Goal: Book appointment/travel/reservation

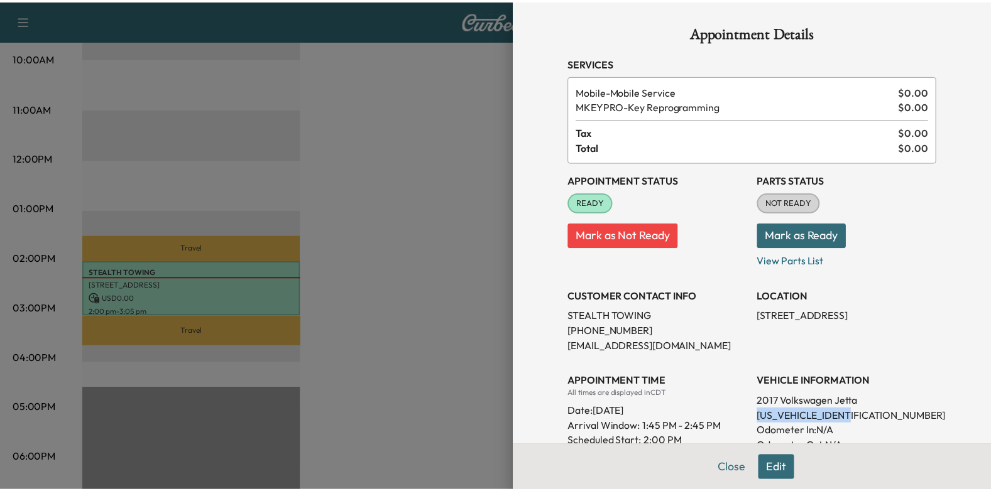
scroll to position [63, 0]
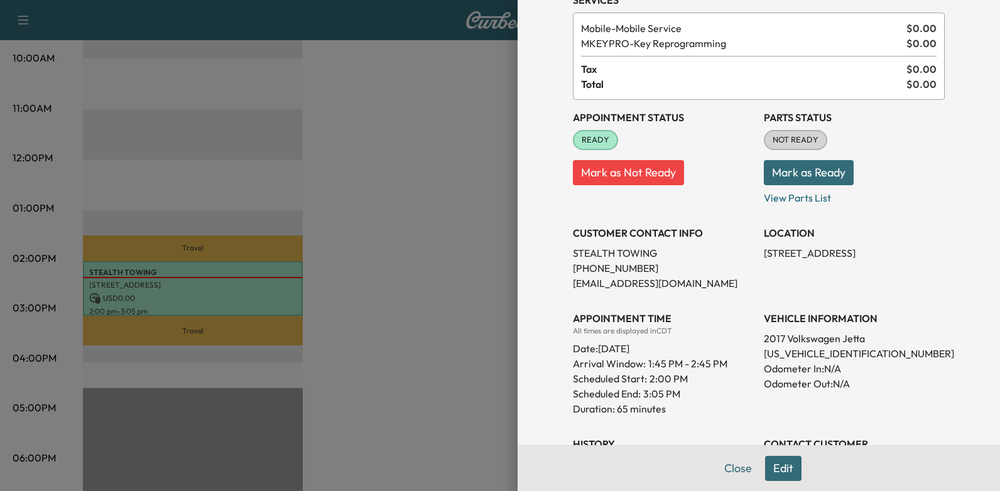
click at [411, 221] on div at bounding box center [500, 245] width 1000 height 491
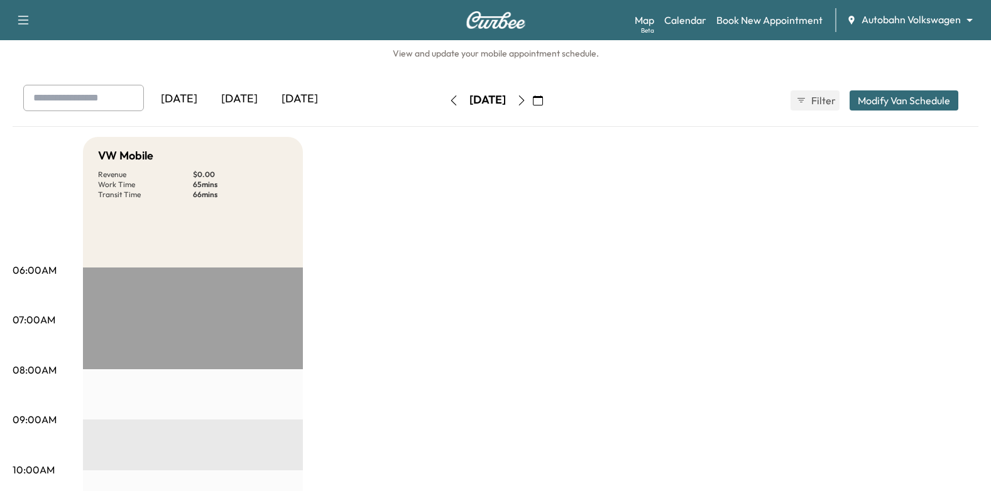
scroll to position [0, 0]
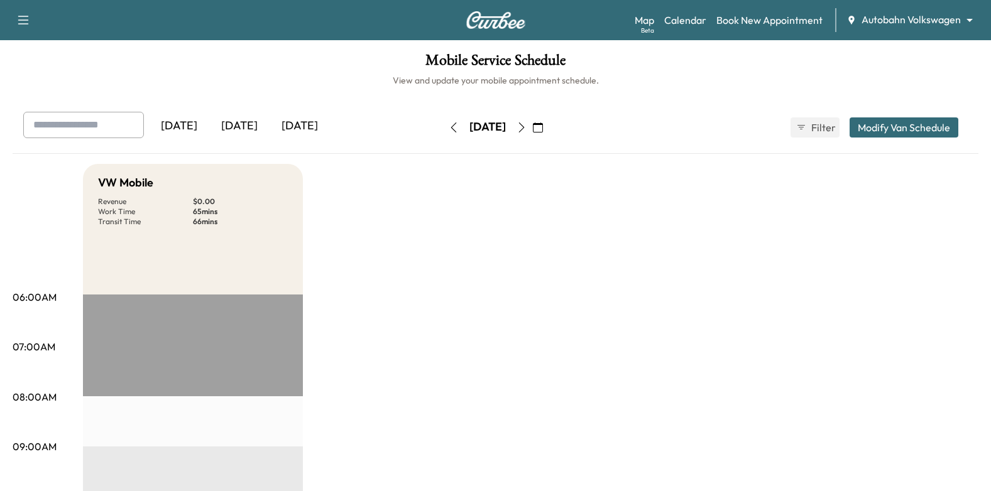
click at [527, 126] on icon "button" at bounding box center [521, 128] width 10 height 10
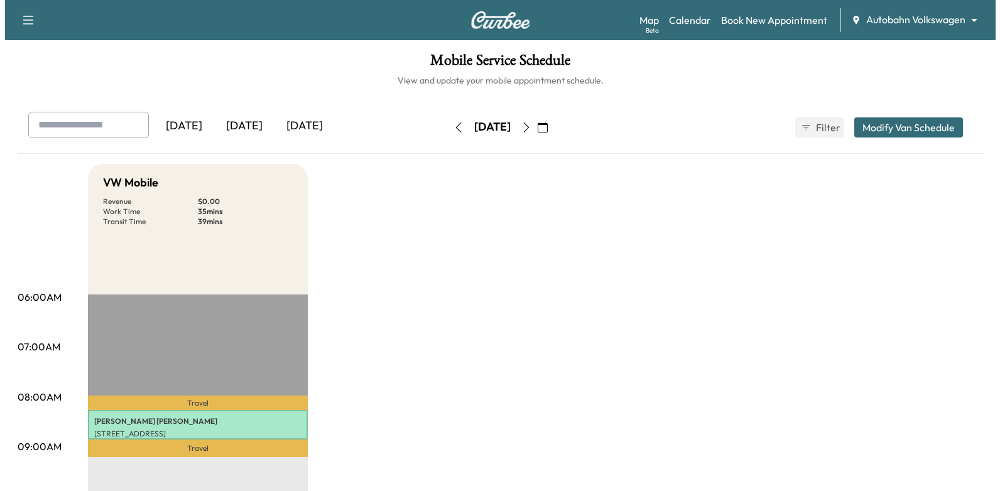
scroll to position [314, 0]
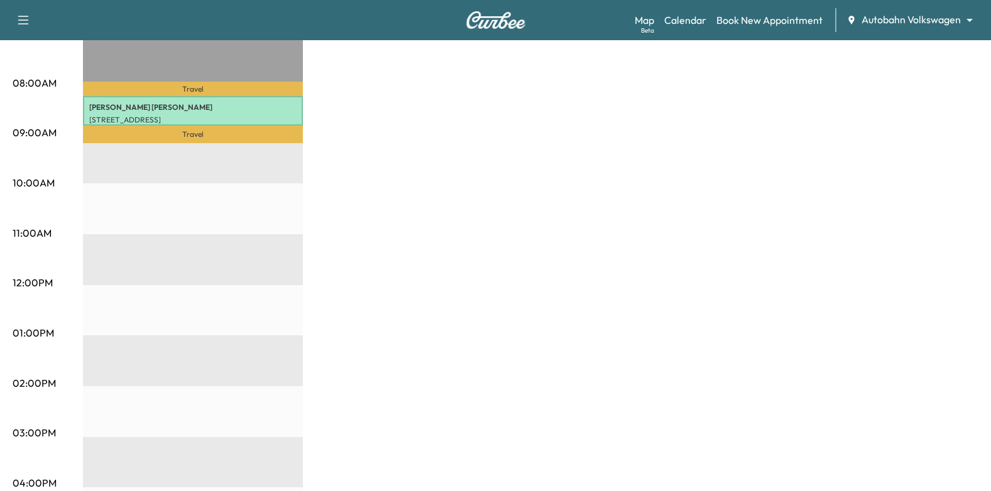
click at [285, 126] on p "Travel" at bounding box center [193, 135] width 220 height 18
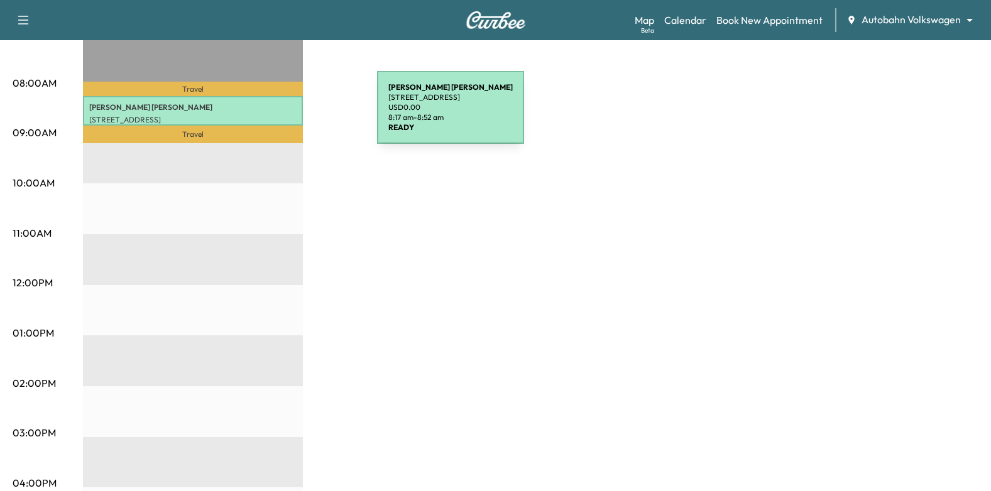
click at [283, 115] on p "[STREET_ADDRESS]" at bounding box center [192, 120] width 207 height 10
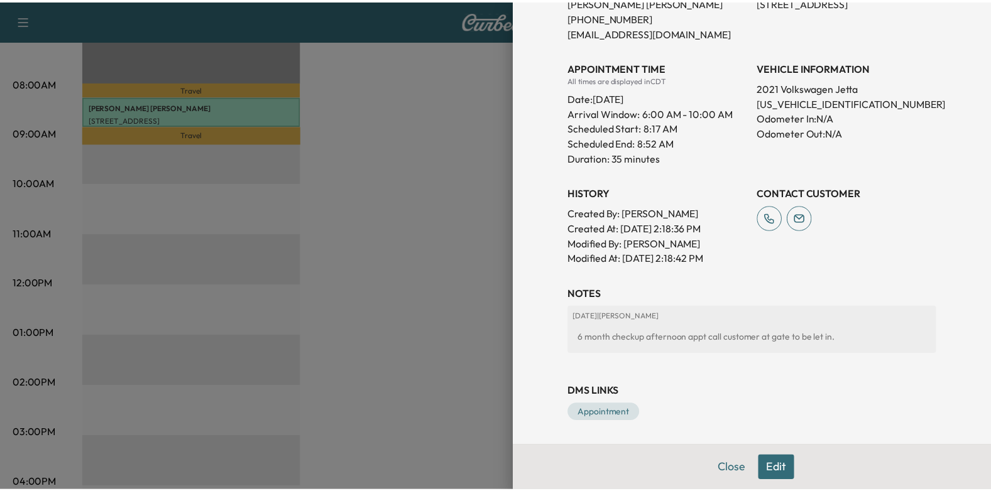
scroll to position [0, 0]
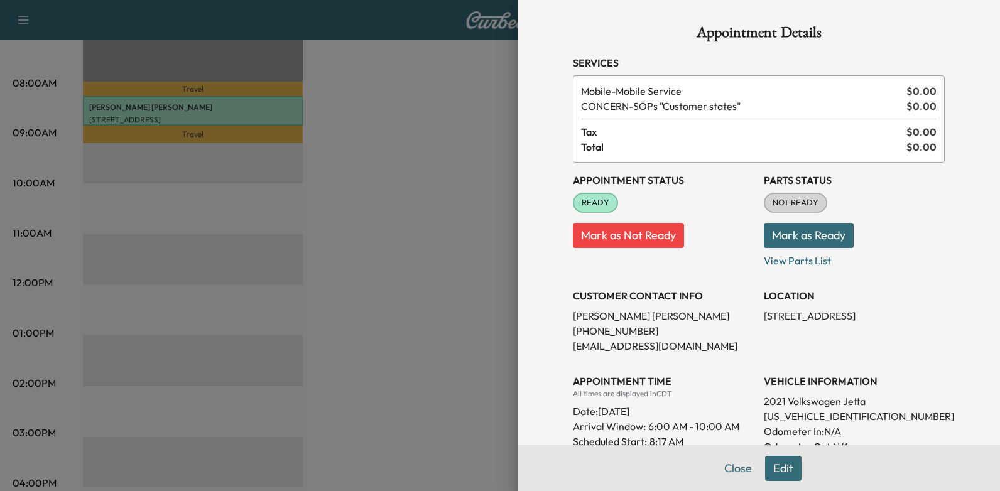
click at [391, 139] on div at bounding box center [500, 245] width 1000 height 491
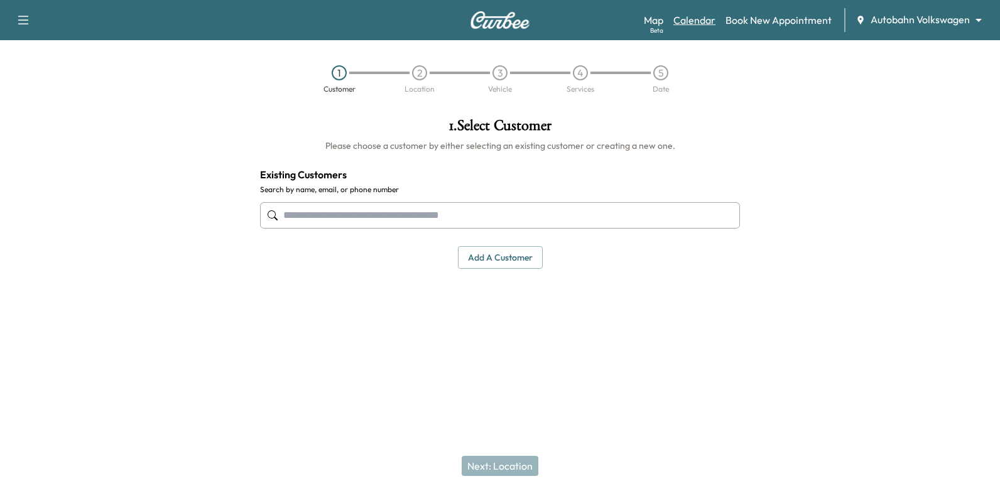
click at [715, 19] on link "Calendar" at bounding box center [695, 20] width 42 height 15
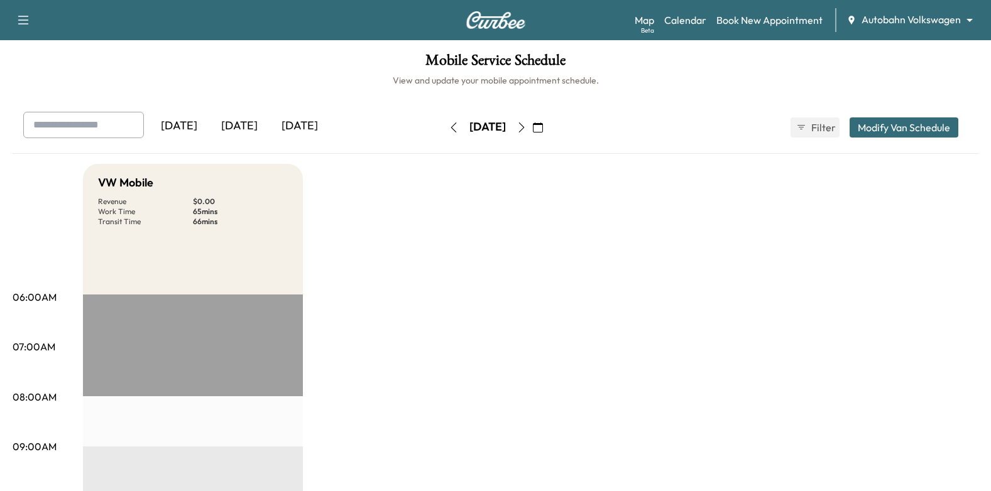
click at [532, 134] on button "button" at bounding box center [521, 127] width 21 height 20
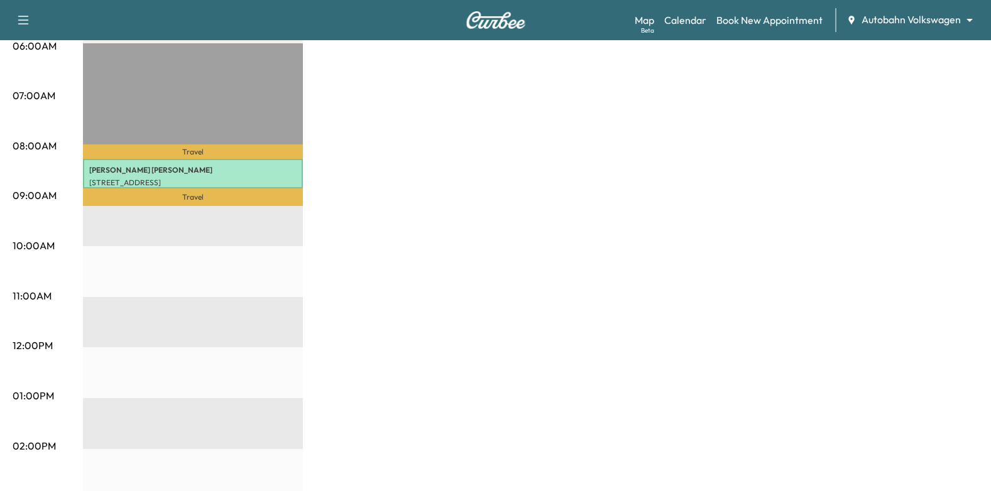
scroll to position [63, 0]
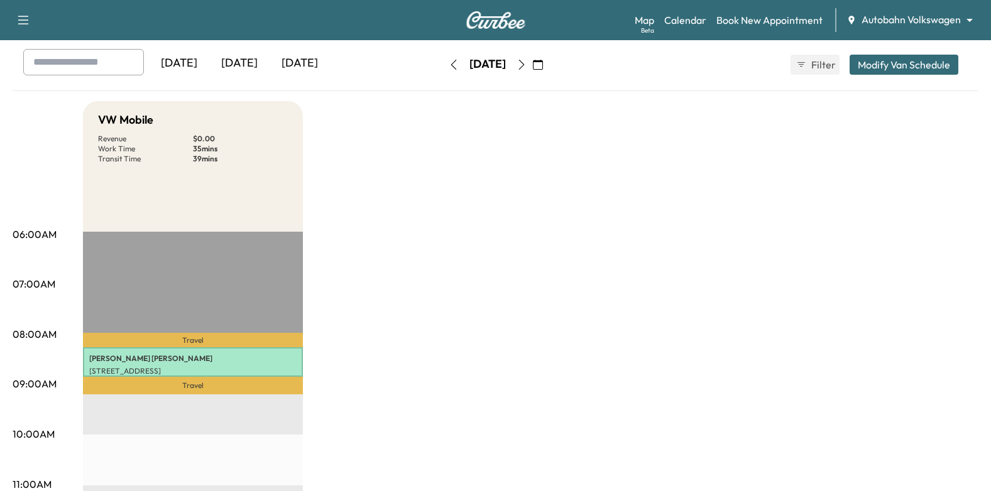
click at [780, 8] on div "Map Beta Calendar Book New Appointment Autobahn Volkswagen ******** ​" at bounding box center [808, 20] width 346 height 24
click at [779, 16] on link "Book New Appointment" at bounding box center [769, 20] width 106 height 15
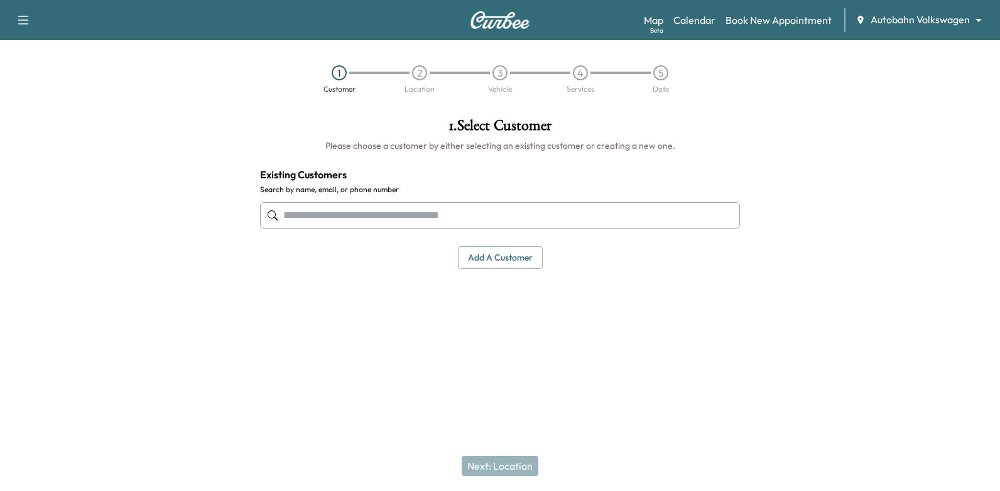
click at [467, 216] on input "text" at bounding box center [500, 215] width 480 height 26
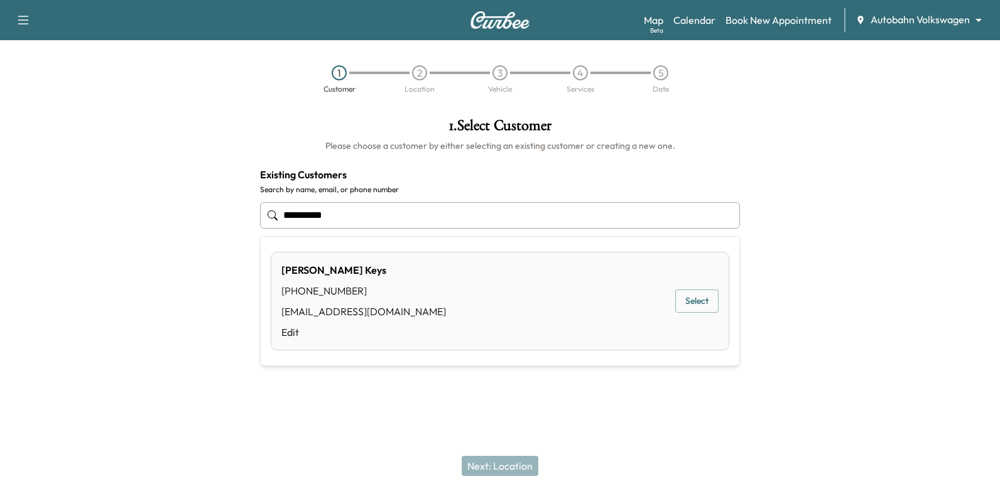
click at [704, 305] on button "Select" at bounding box center [696, 301] width 43 height 23
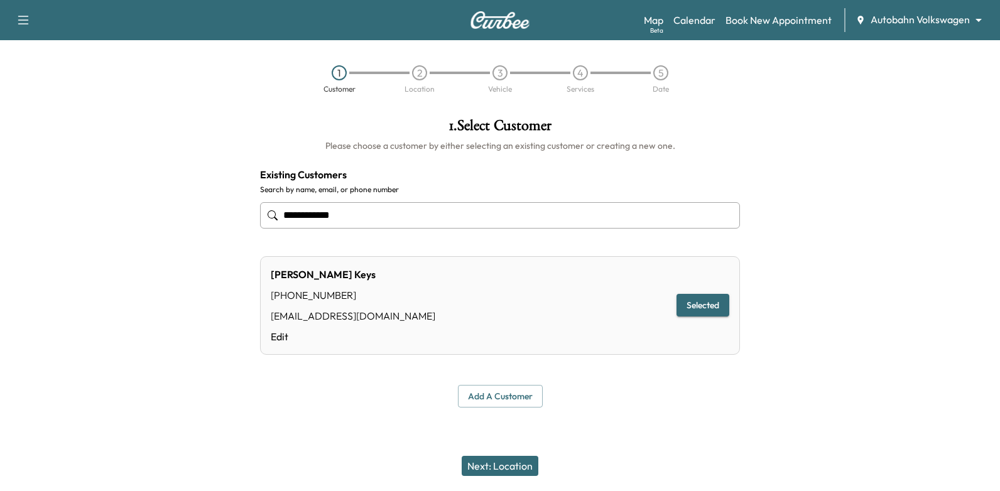
type input "**********"
click at [507, 471] on button "Next: Location" at bounding box center [500, 466] width 77 height 20
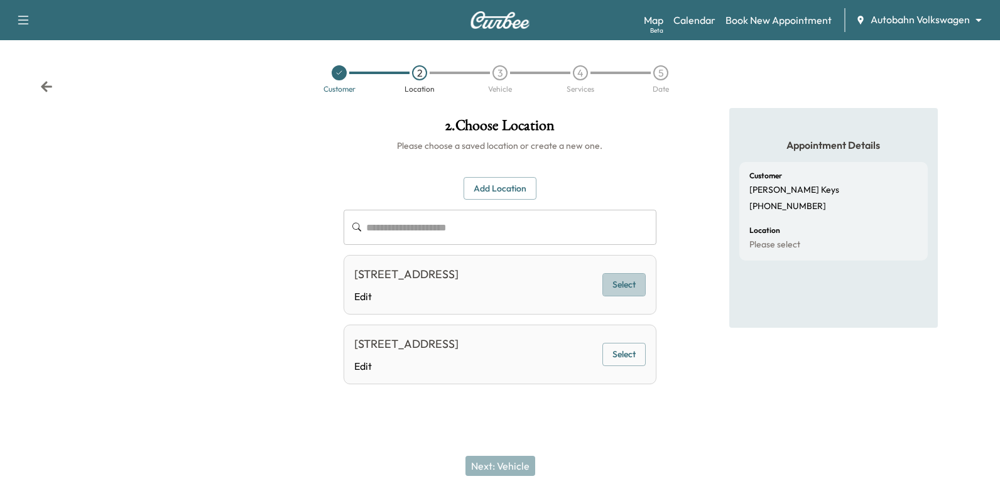
click at [630, 294] on button "Select" at bounding box center [624, 284] width 43 height 23
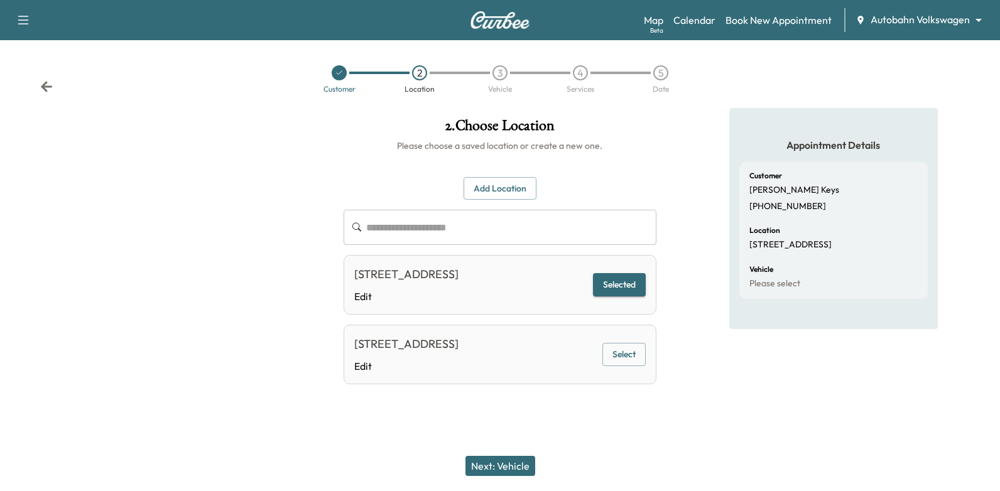
click at [516, 464] on button "Next: Vehicle" at bounding box center [501, 466] width 70 height 20
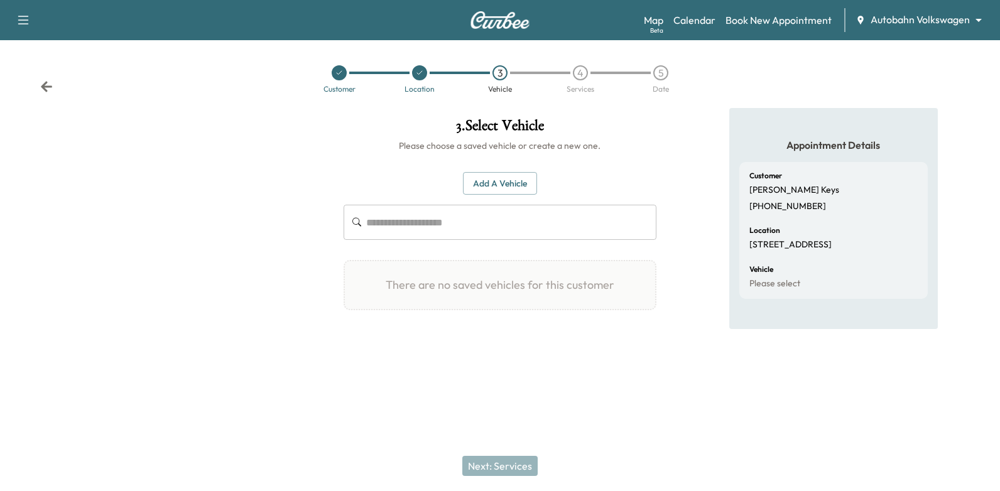
drag, startPoint x: 508, startPoint y: 184, endPoint x: 988, endPoint y: 198, distance: 480.2
click at [510, 183] on button "Add a Vehicle" at bounding box center [500, 183] width 74 height 23
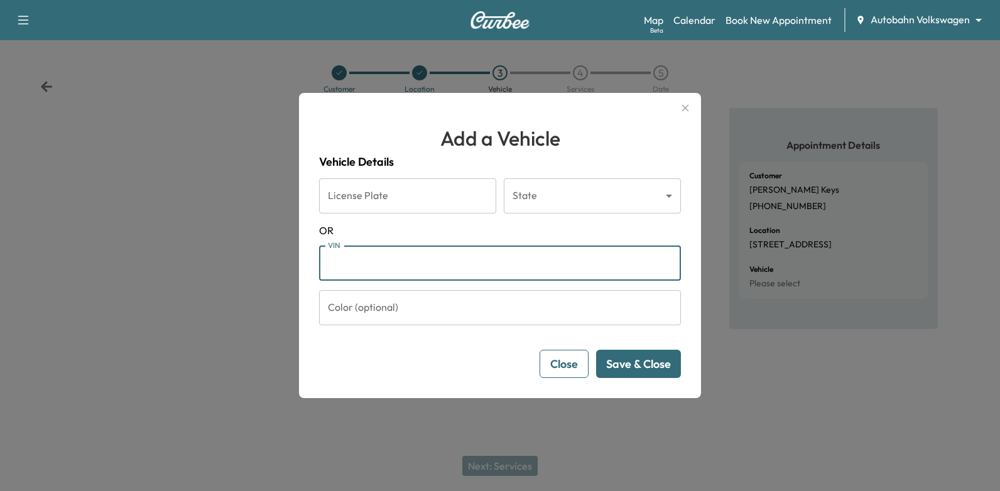
paste input "**********"
type input "**********"
click at [652, 361] on button "Save & Close" at bounding box center [638, 364] width 85 height 28
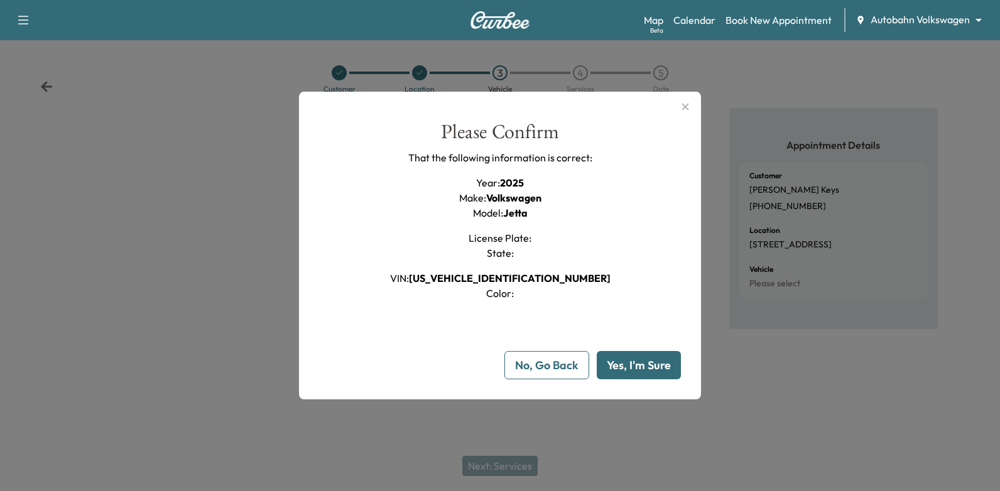
click at [652, 361] on button "Yes, I'm Sure" at bounding box center [639, 365] width 84 height 28
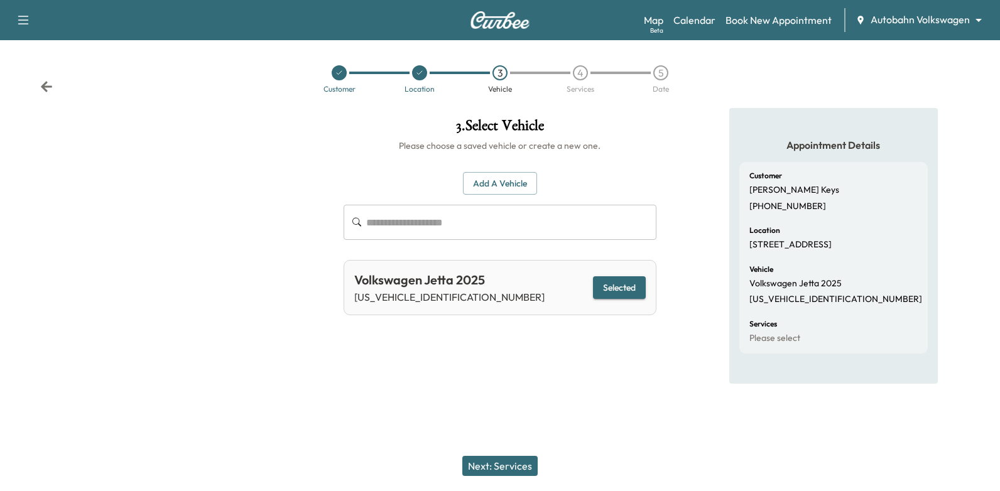
click at [524, 461] on button "Next: Services" at bounding box center [499, 466] width 75 height 20
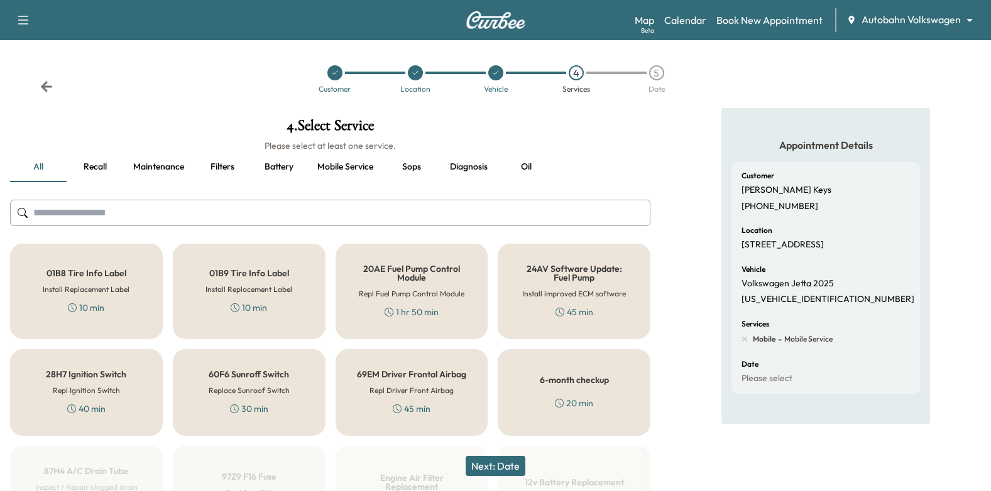
click at [529, 167] on button "Oil" at bounding box center [526, 167] width 57 height 30
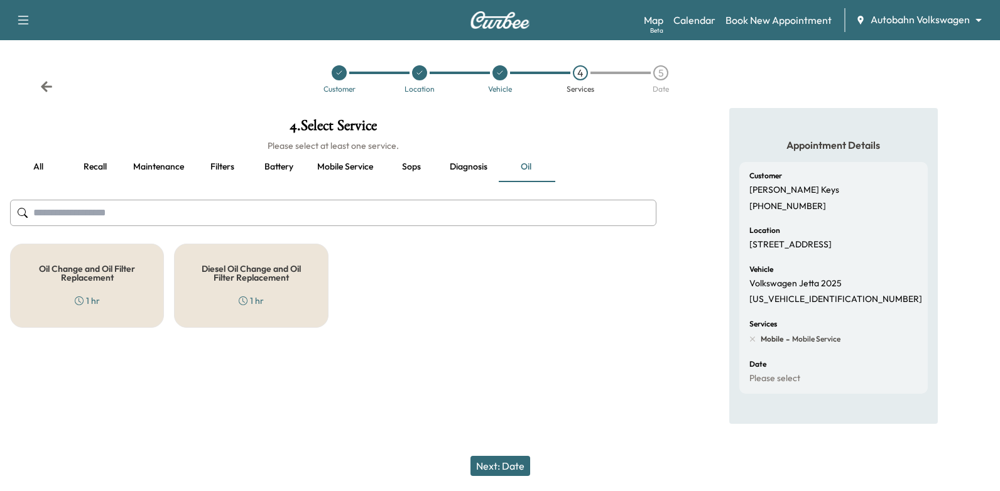
click at [82, 292] on div "Oil Change and Oil Filter Replacement 1 hr" at bounding box center [87, 286] width 154 height 84
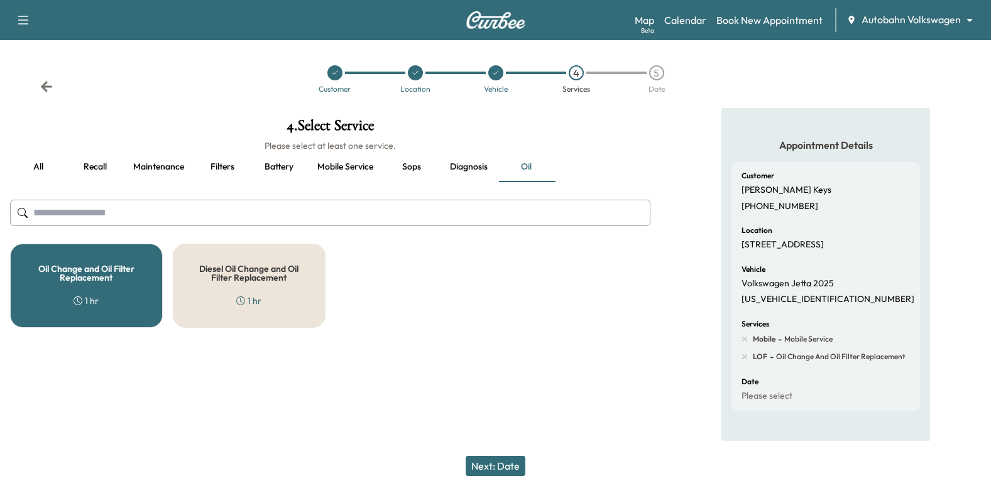
click at [516, 460] on button "Next: Date" at bounding box center [496, 466] width 60 height 20
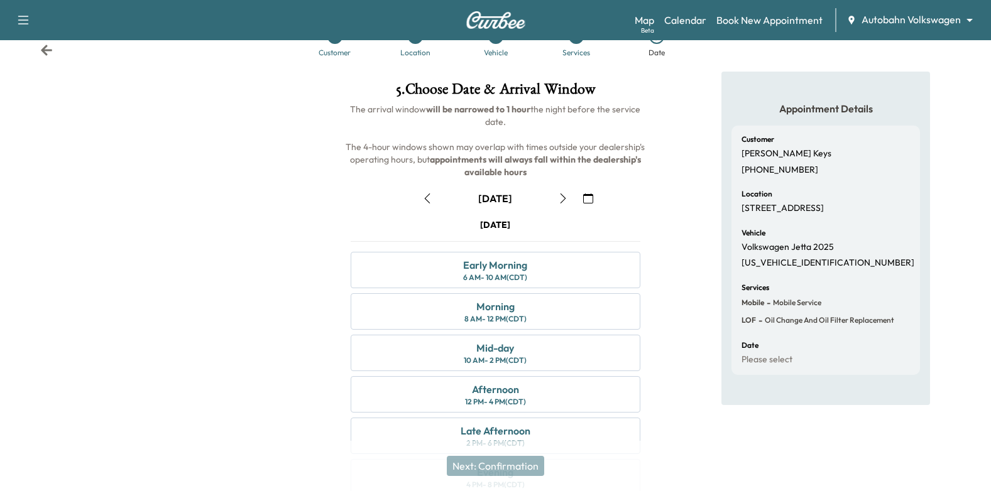
scroll to position [65, 0]
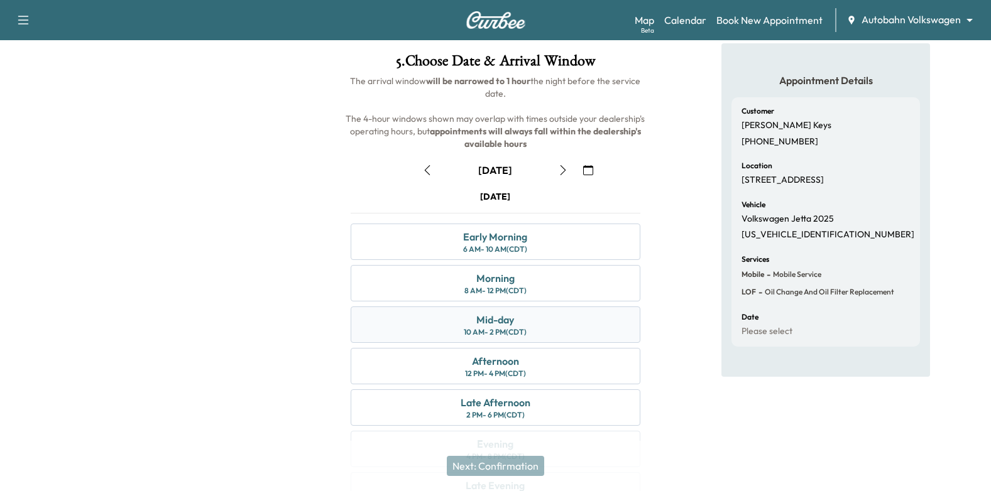
click at [539, 328] on div "Mid-day 10 AM - 2 PM (CDT)" at bounding box center [496, 325] width 290 height 36
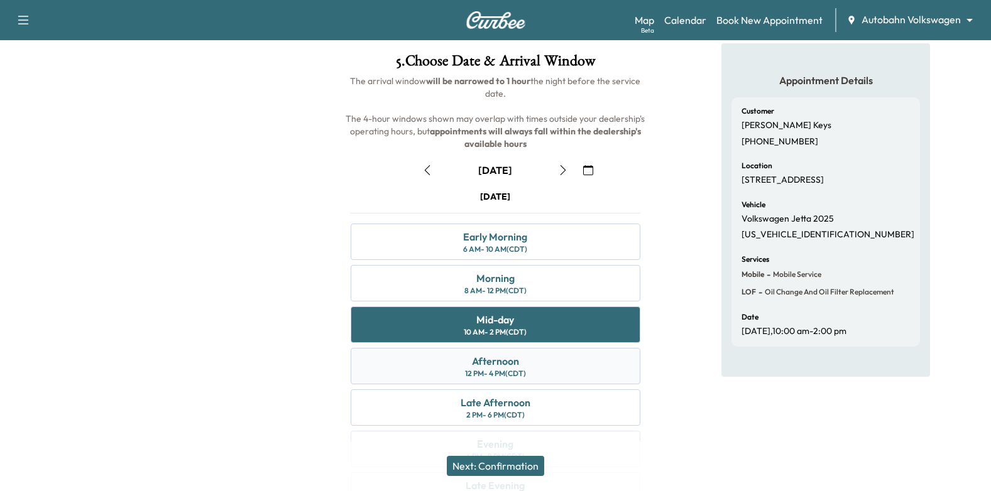
click at [628, 361] on div "Afternoon 12 PM - 4 PM (CDT)" at bounding box center [496, 366] width 290 height 36
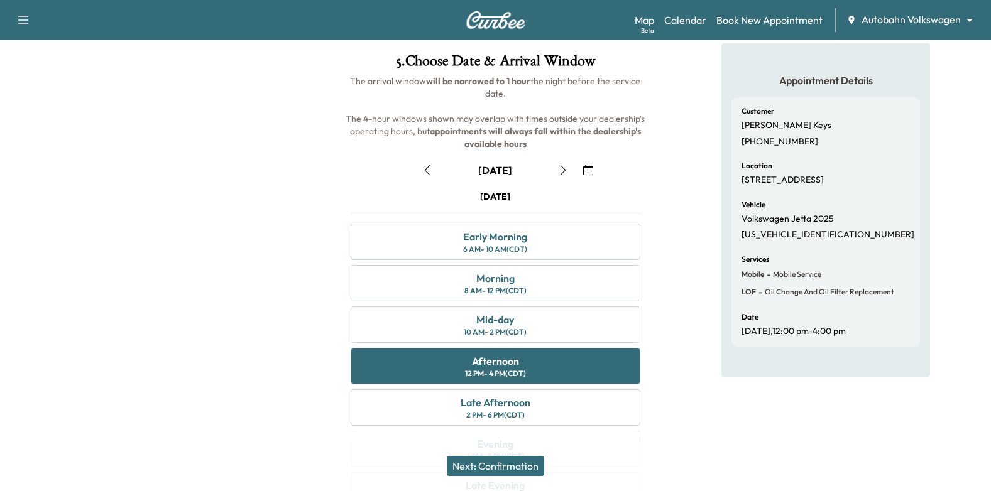
click at [518, 477] on div "Next: Confirmation" at bounding box center [495, 466] width 991 height 50
click at [520, 467] on button "Next: Confirmation" at bounding box center [495, 466] width 97 height 20
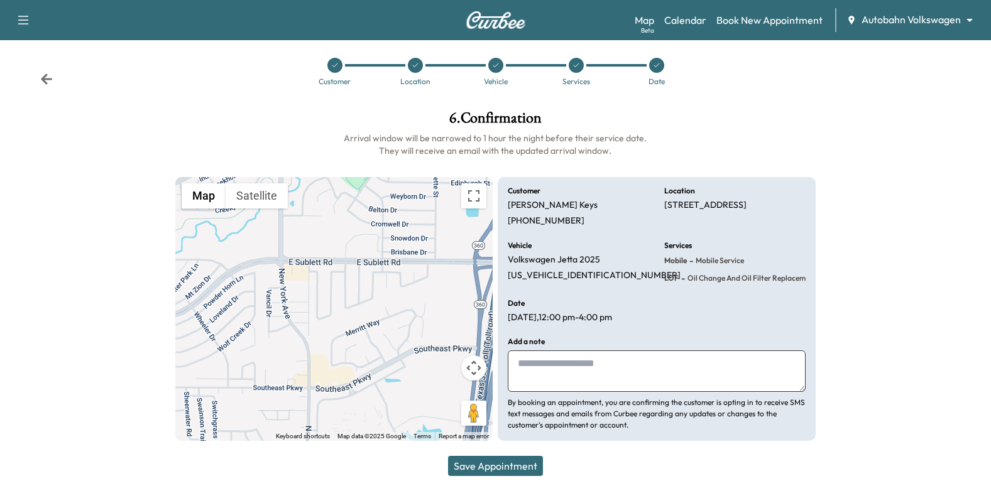
click at [591, 365] on textarea at bounding box center [657, 371] width 298 height 41
type textarea "**********"
click at [497, 472] on button "Save Appointment" at bounding box center [495, 466] width 95 height 20
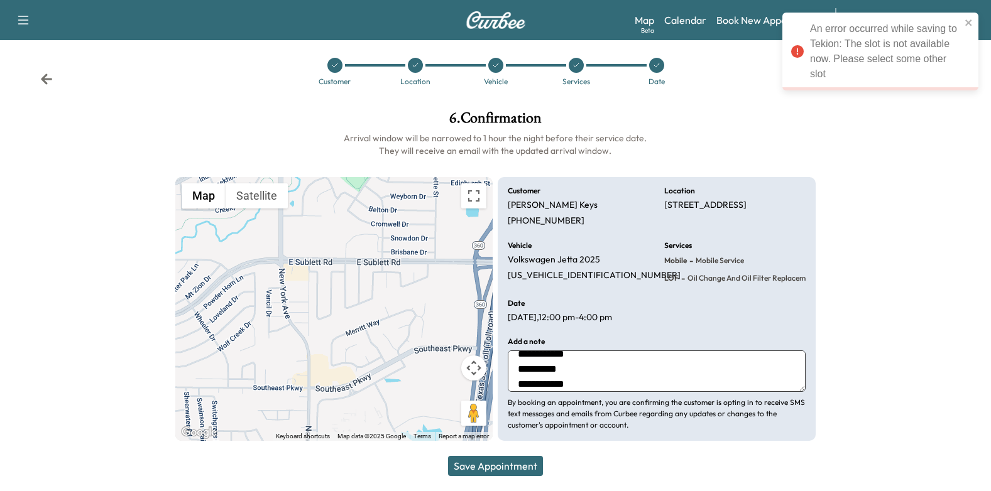
click at [655, 66] on icon at bounding box center [657, 66] width 8 height 8
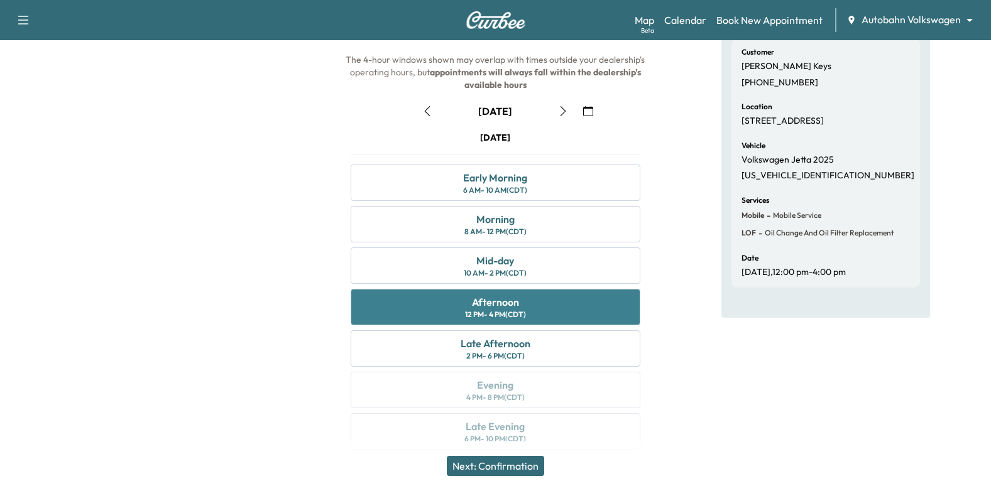
scroll to position [133, 0]
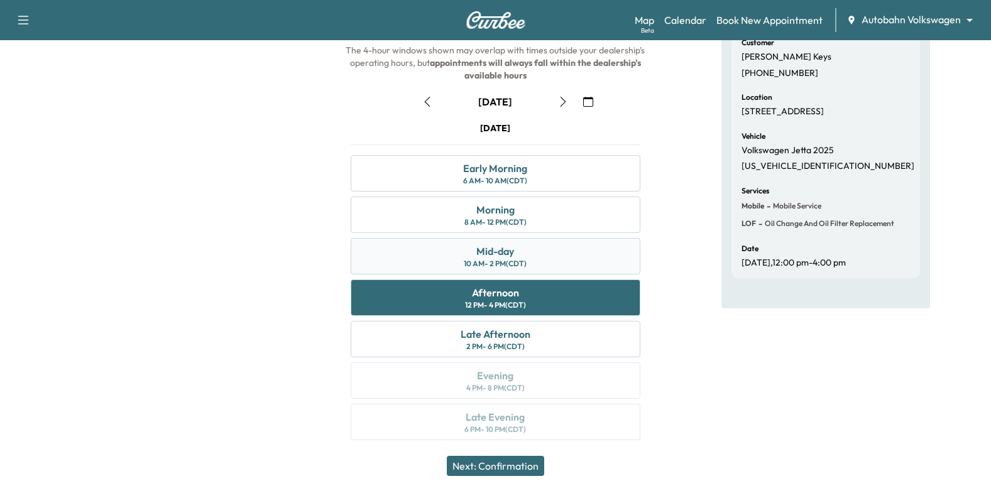
click at [567, 263] on div "Mid-day 10 AM - 2 PM (CDT)" at bounding box center [496, 256] width 290 height 36
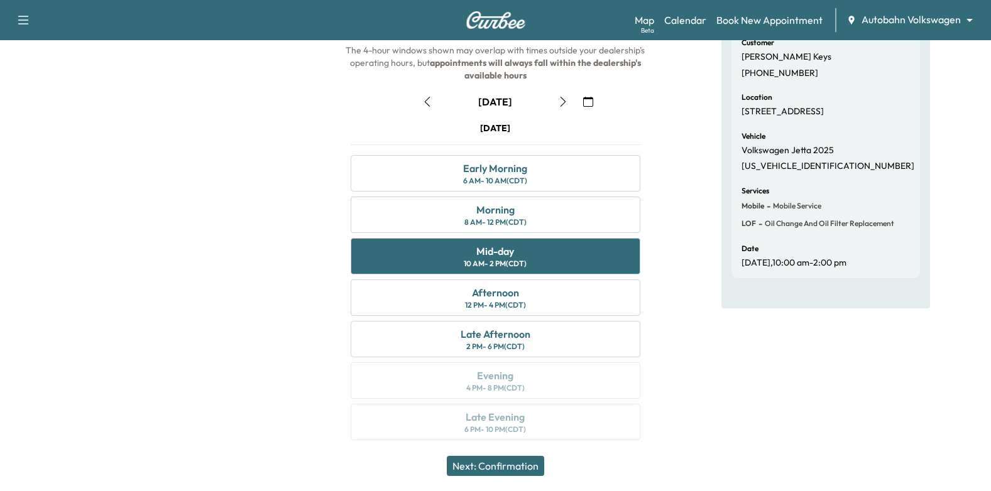
click at [508, 471] on button "Next: Confirmation" at bounding box center [495, 466] width 97 height 20
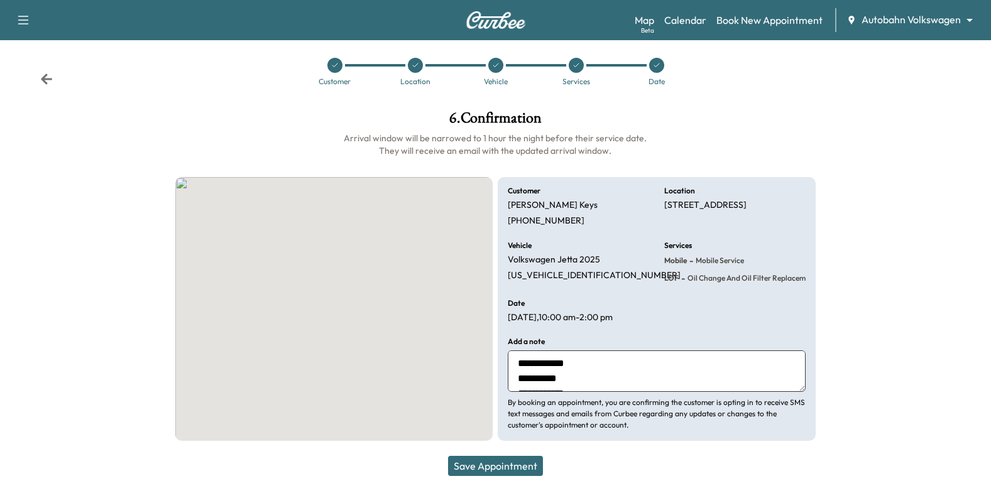
scroll to position [8, 0]
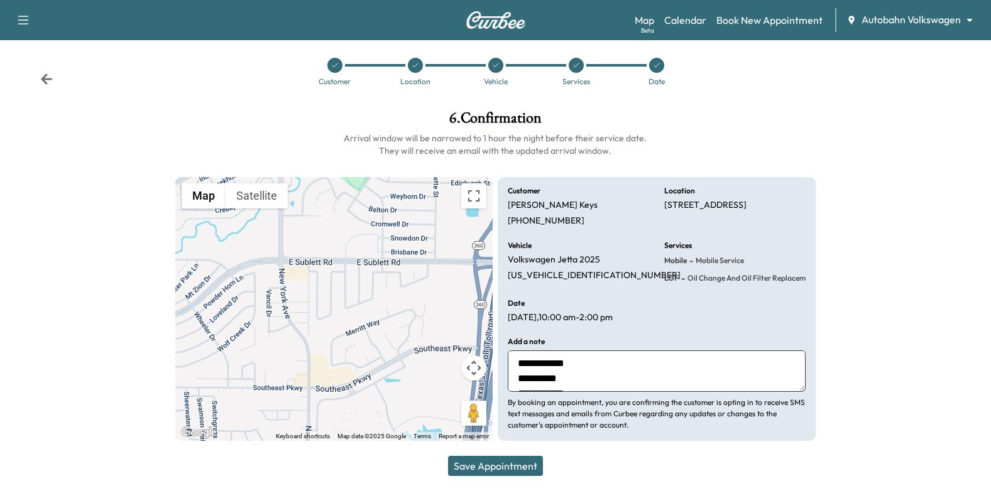
click at [513, 471] on button "Save Appointment" at bounding box center [495, 466] width 95 height 20
click at [889, 253] on div at bounding box center [908, 276] width 165 height 351
click at [877, 307] on div at bounding box center [908, 276] width 165 height 351
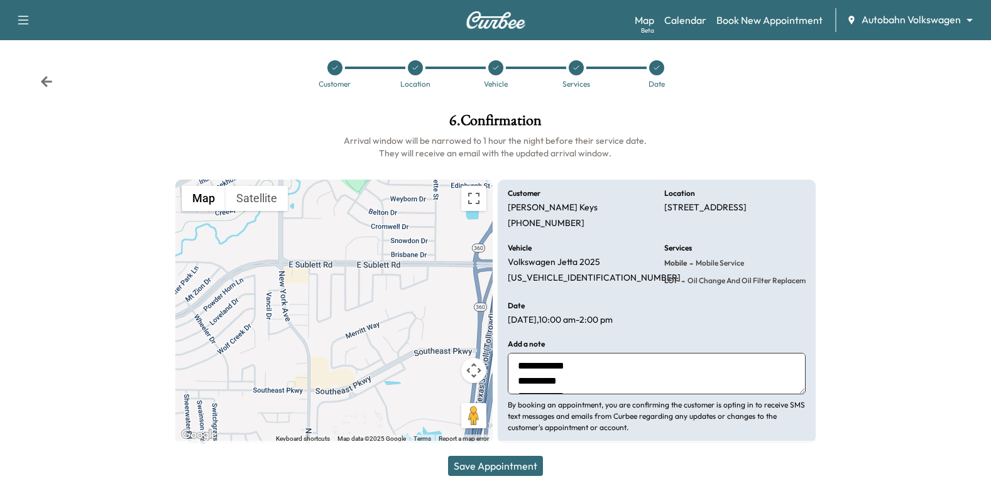
scroll to position [8, 0]
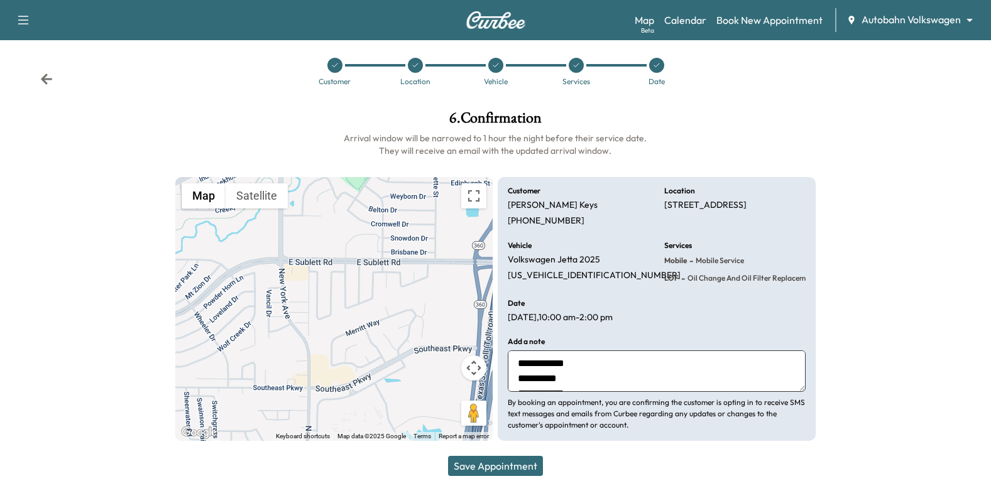
click at [576, 64] on icon at bounding box center [576, 66] width 8 height 8
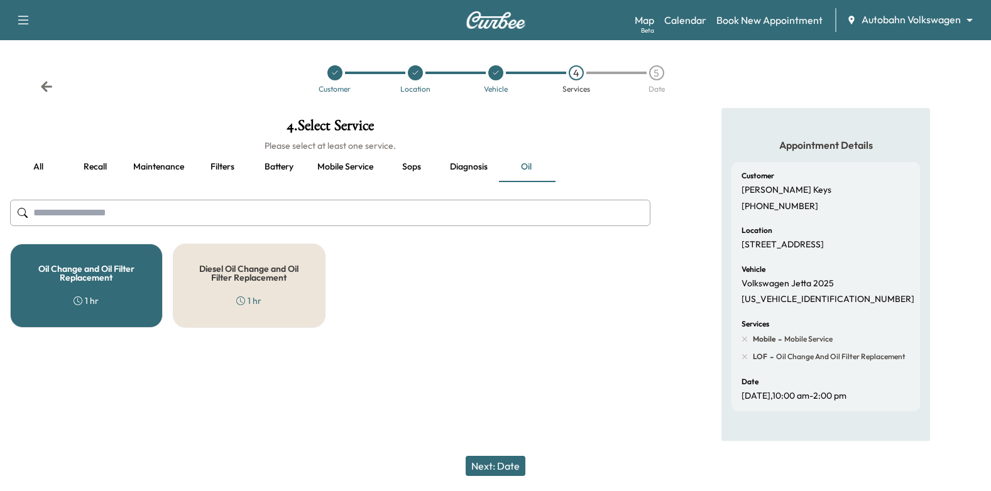
scroll to position [2, 0]
click at [651, 67] on div "5" at bounding box center [656, 72] width 15 height 15
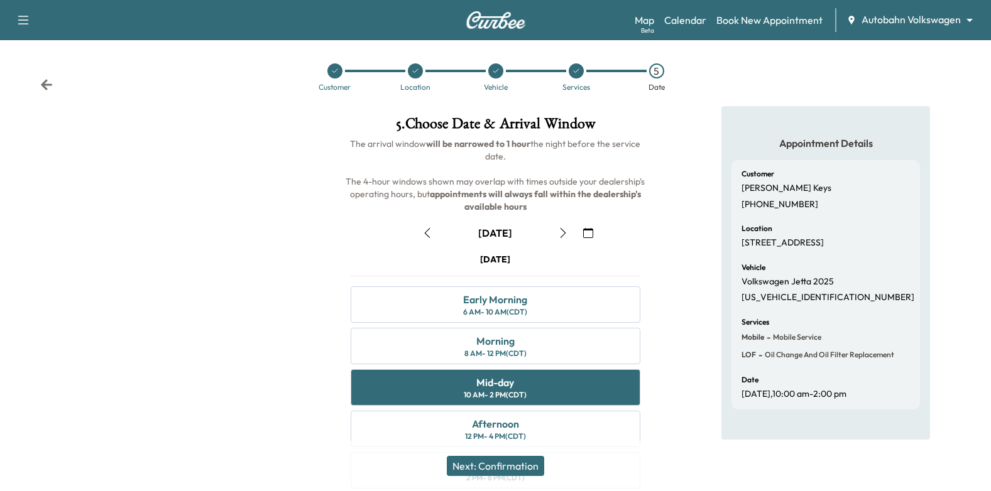
scroll to position [8, 0]
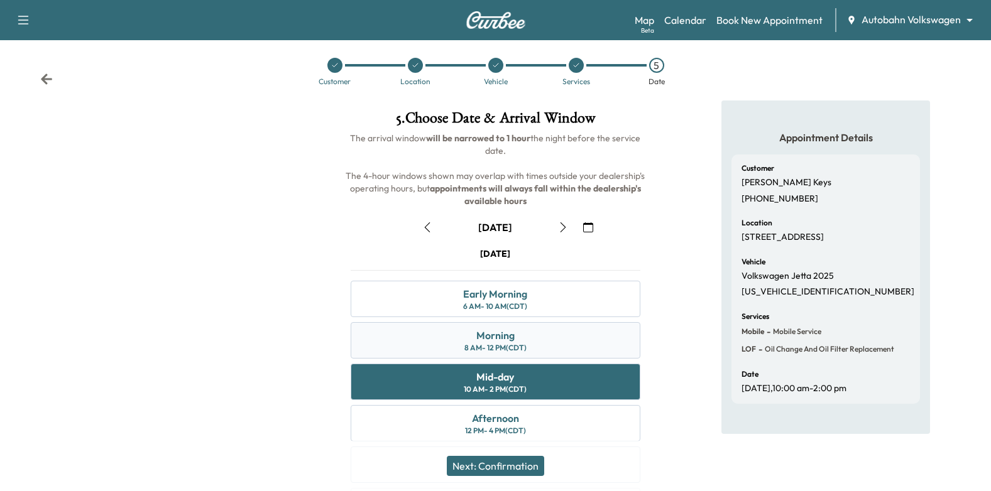
click at [577, 351] on div "Morning 8 AM - 12 PM (CDT)" at bounding box center [496, 340] width 290 height 36
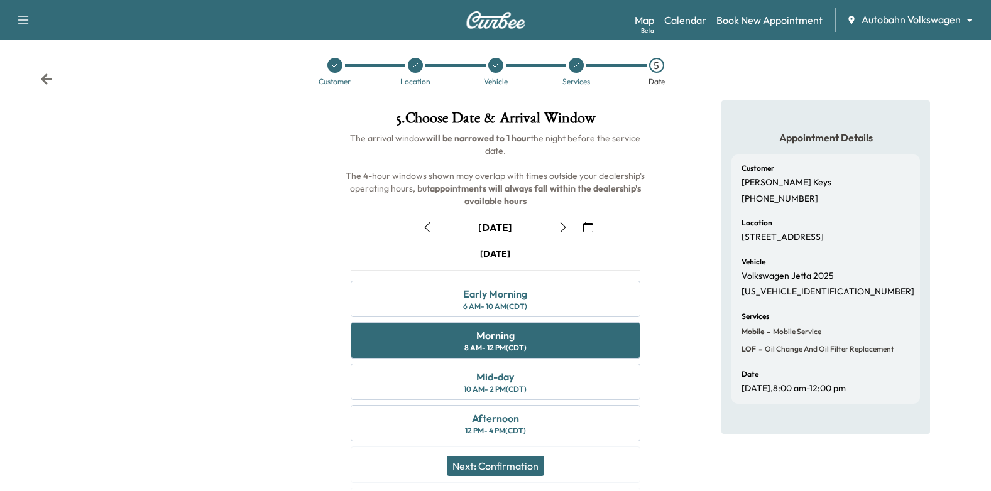
click at [516, 469] on button "Next: Confirmation" at bounding box center [495, 466] width 97 height 20
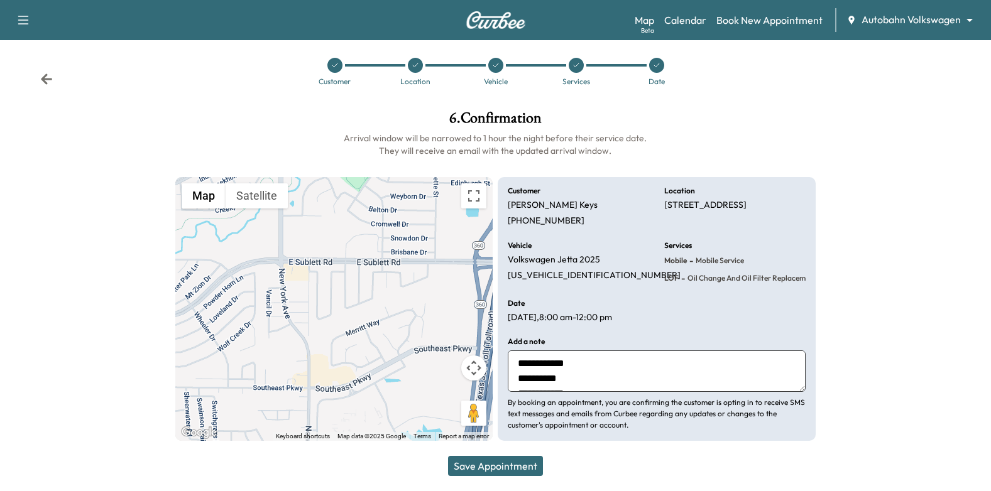
click at [506, 464] on button "Save Appointment" at bounding box center [495, 466] width 95 height 20
click at [878, 276] on div at bounding box center [908, 276] width 165 height 351
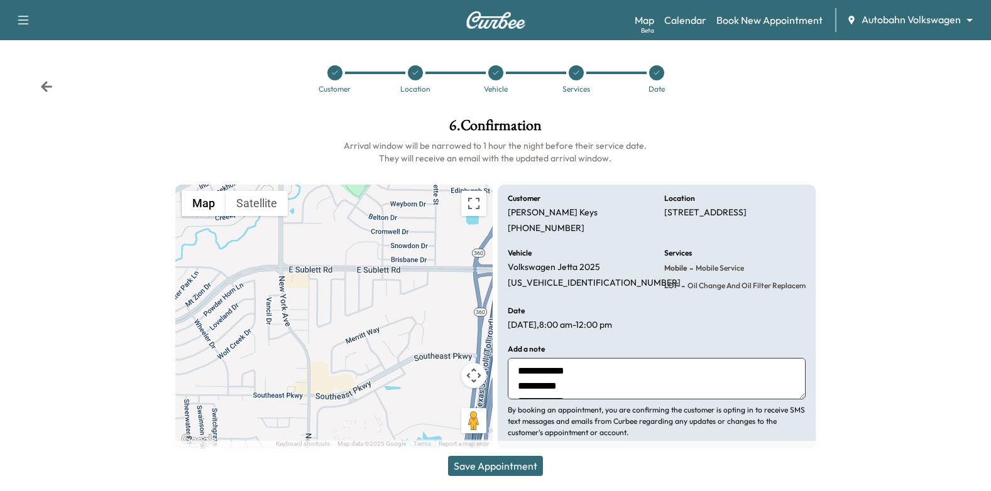
click at [576, 75] on icon at bounding box center [576, 73] width 8 height 8
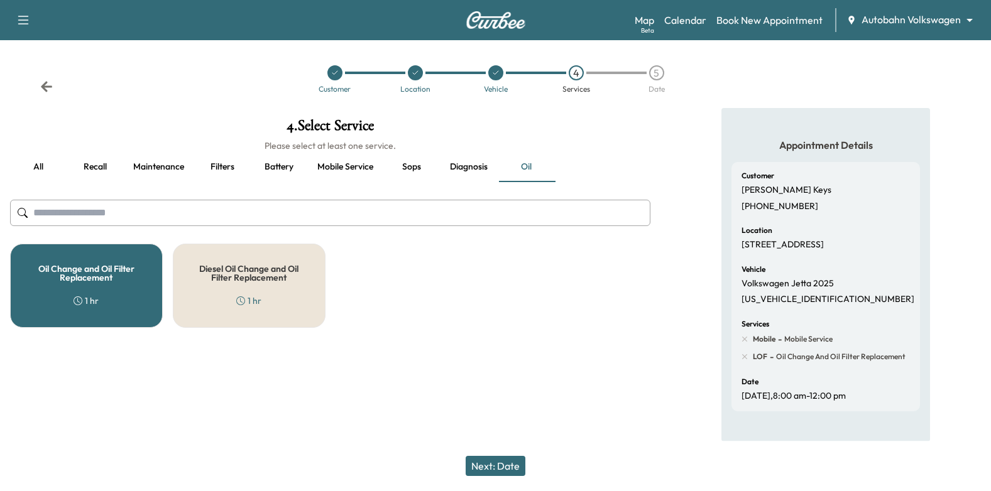
click at [93, 172] on button "Recall" at bounding box center [95, 167] width 57 height 30
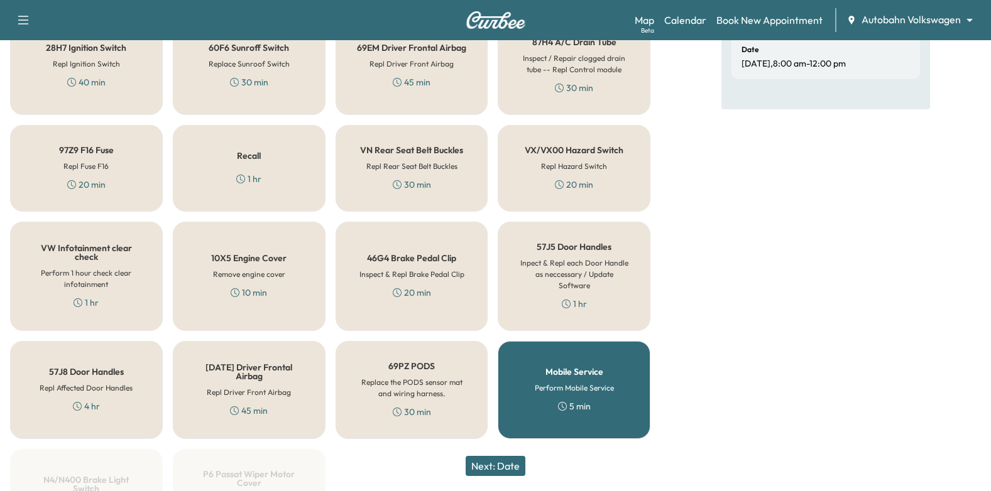
scroll to position [445, 0]
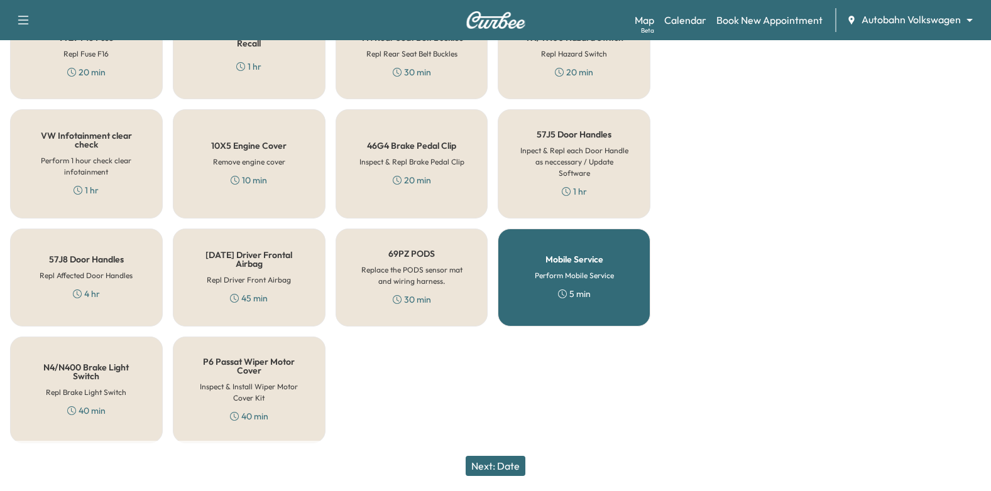
click at [591, 275] on h6 "Perform Mobile Service" at bounding box center [574, 275] width 79 height 11
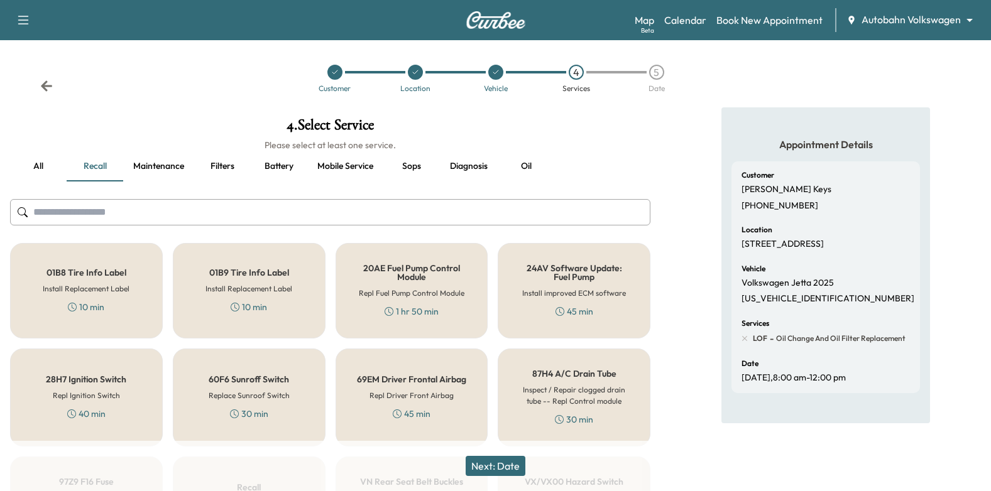
scroll to position [0, 0]
click at [40, 173] on button "all" at bounding box center [38, 167] width 57 height 30
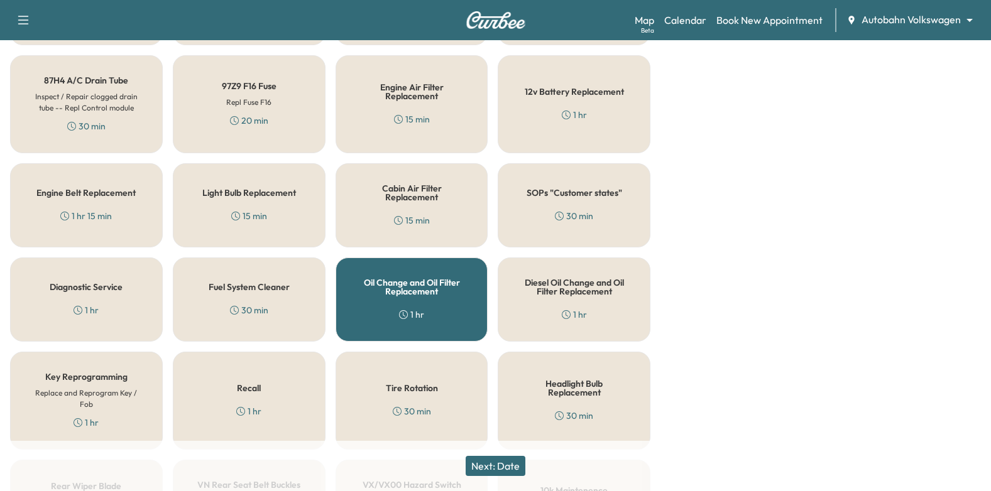
scroll to position [503, 0]
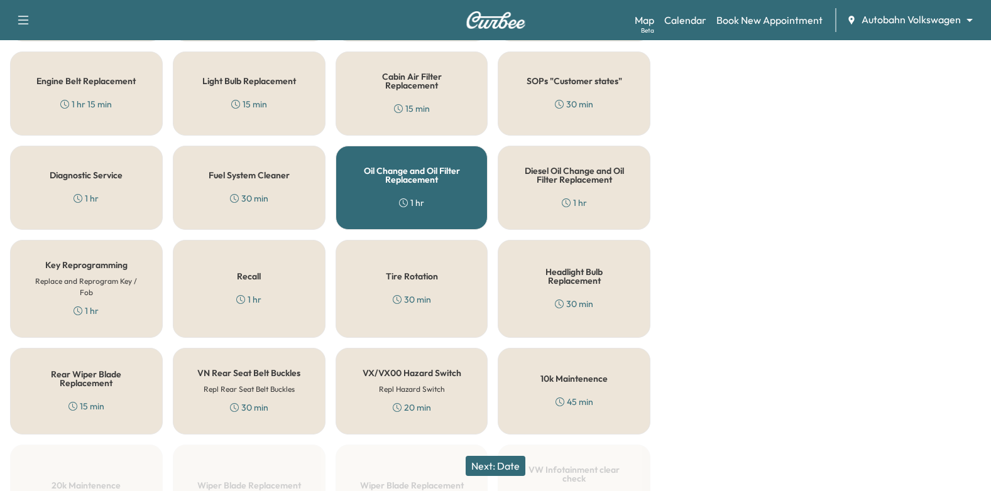
click at [410, 192] on div "Oil Change and Oil Filter Replacement 1 hr" at bounding box center [412, 188] width 153 height 84
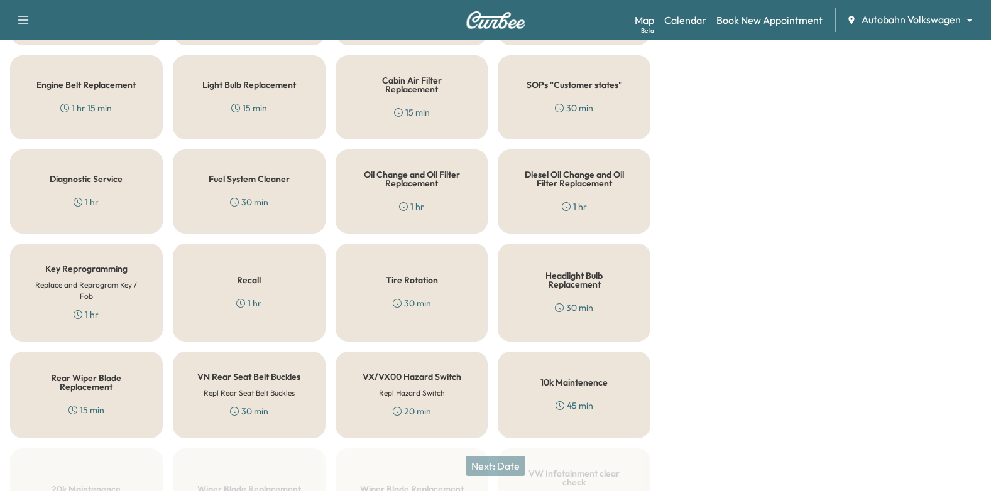
scroll to position [318, 0]
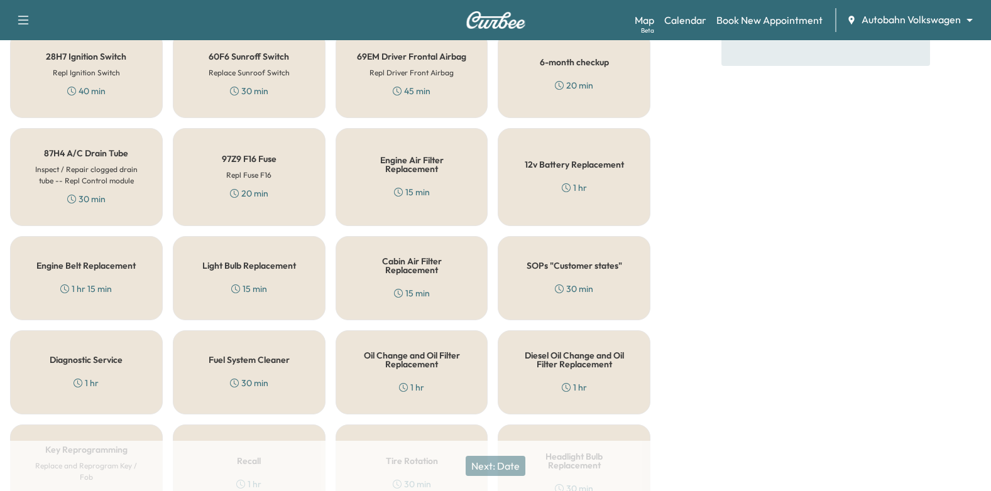
click at [570, 292] on div "30 min" at bounding box center [574, 289] width 38 height 13
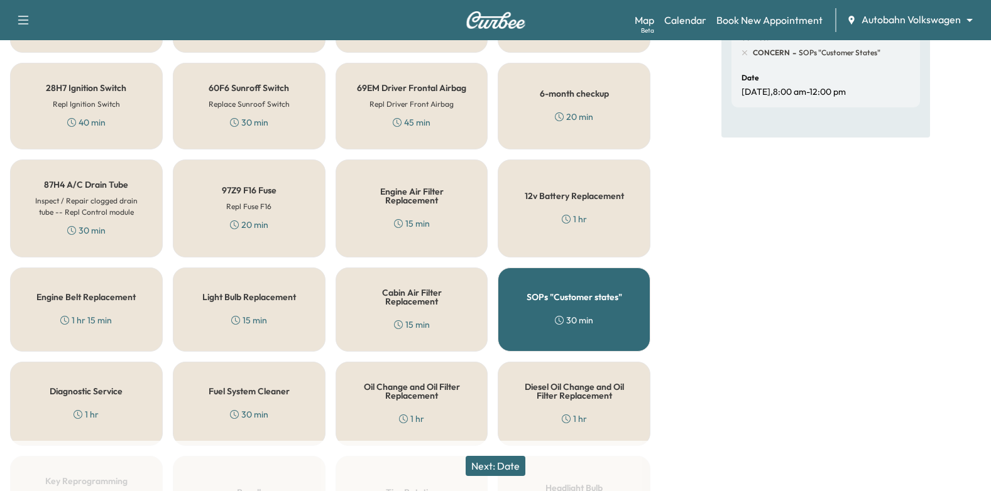
scroll to position [381, 0]
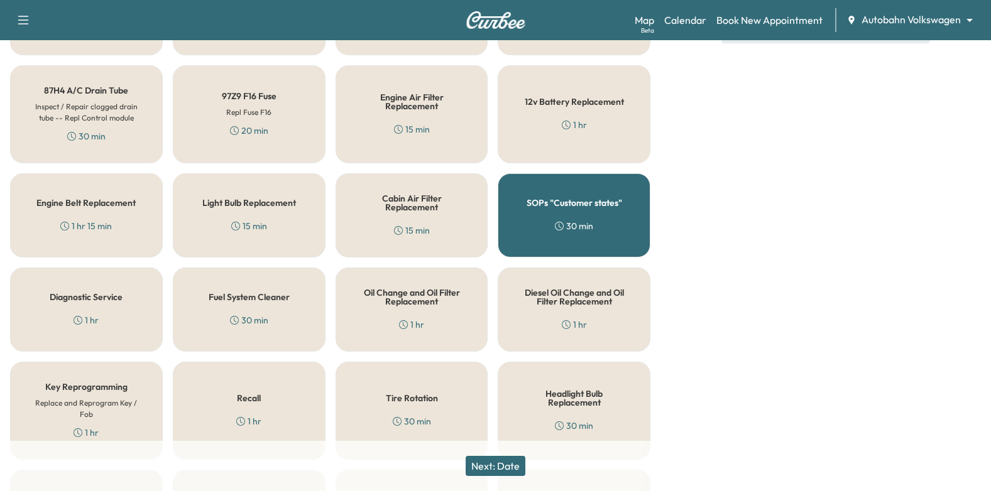
click at [535, 199] on h5 "SOPs "Customer states"" at bounding box center [575, 203] width 96 height 9
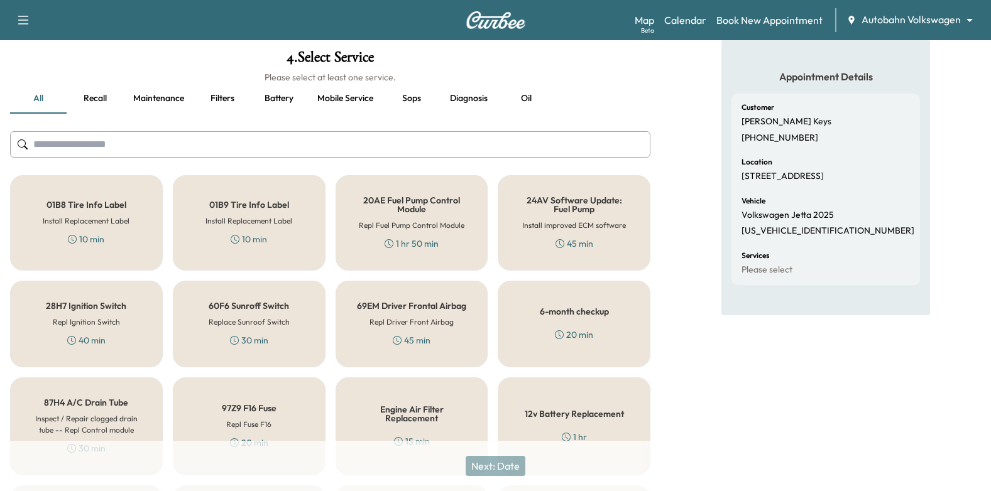
scroll to position [0, 0]
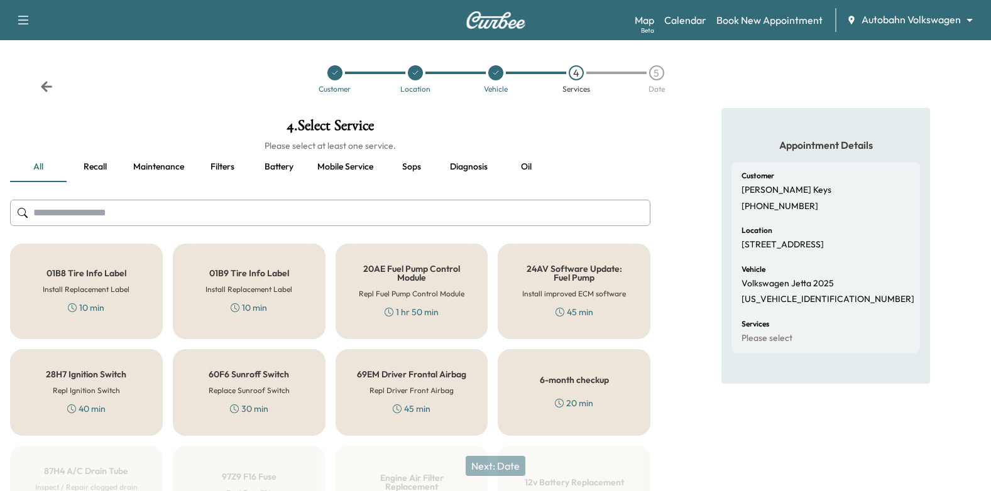
click at [374, 210] on input "text" at bounding box center [330, 213] width 640 height 26
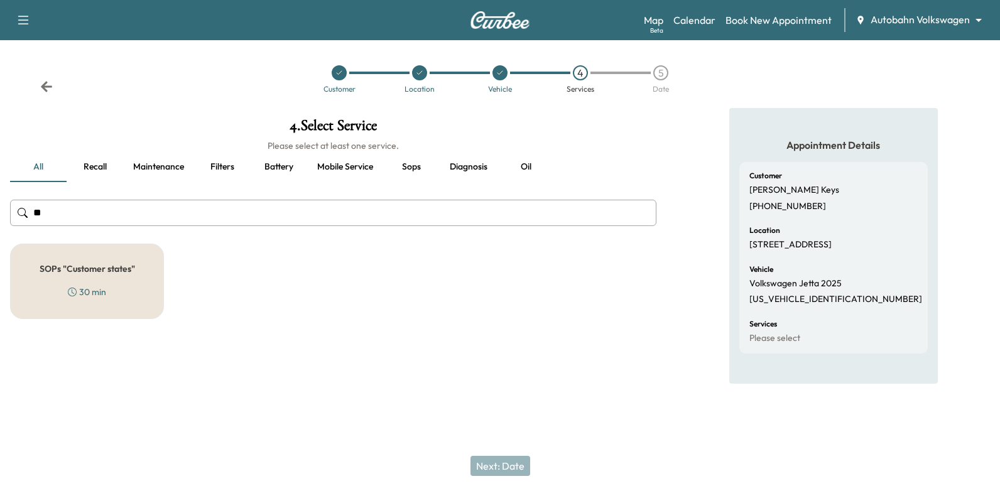
type input "*"
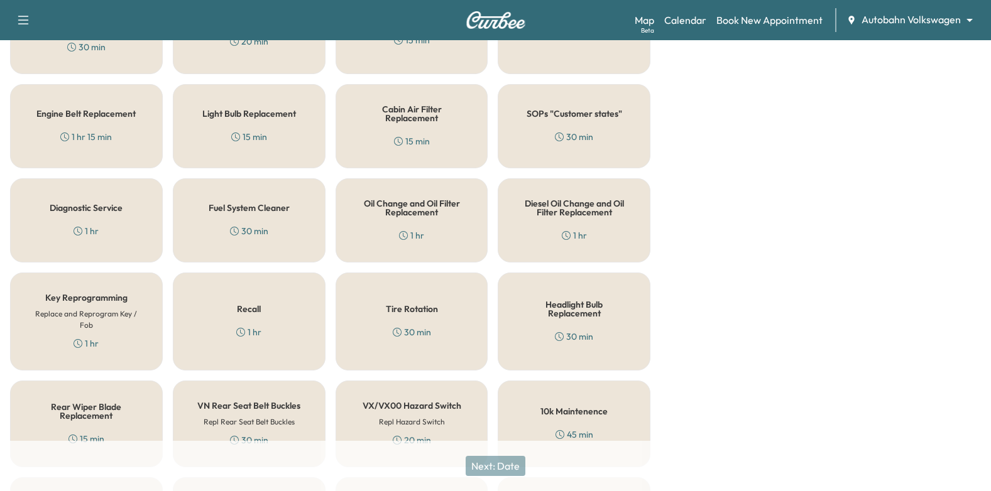
scroll to position [377, 0]
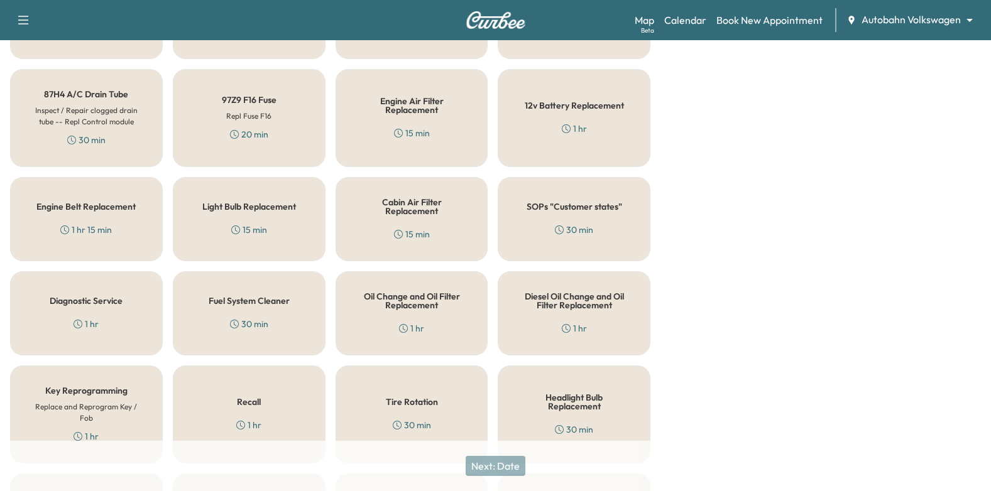
click at [617, 217] on div "SOPs "Customer states" 30 min" at bounding box center [574, 219] width 153 height 84
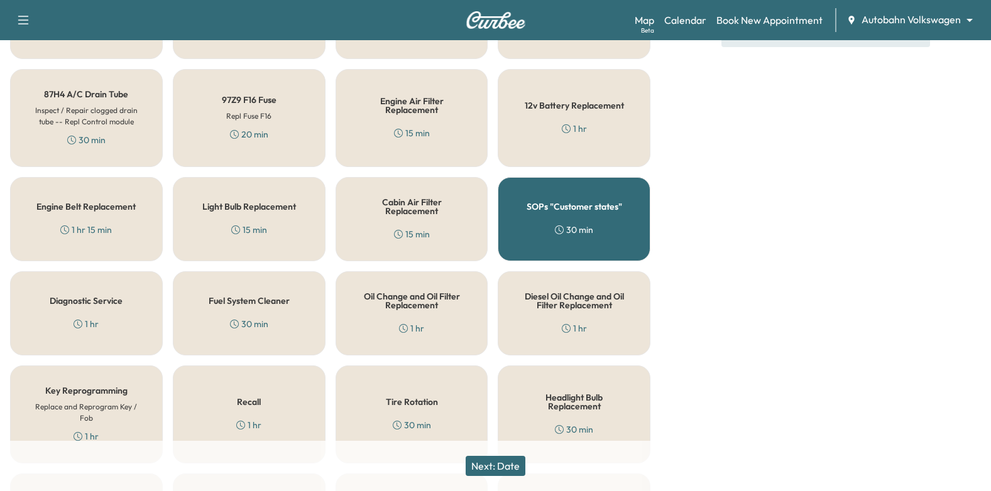
click at [504, 474] on button "Next: Date" at bounding box center [496, 466] width 60 height 20
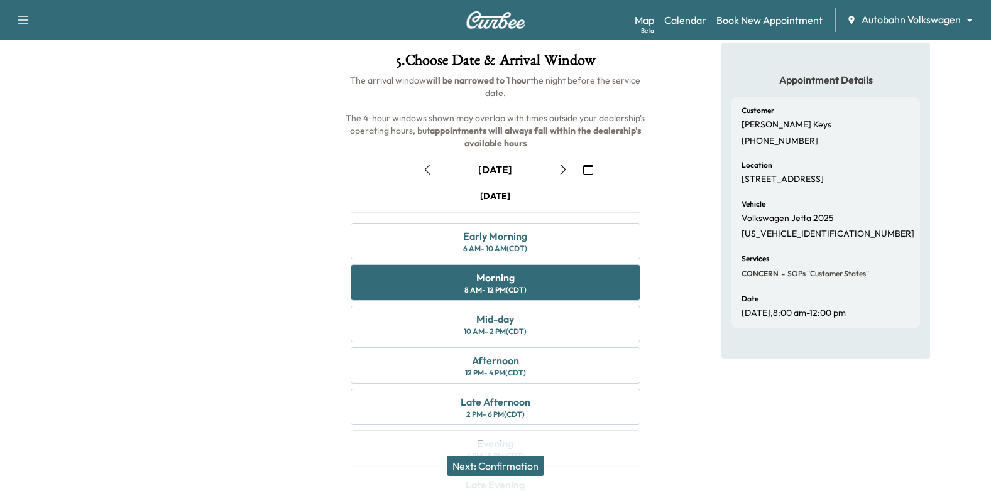
scroll to position [126, 0]
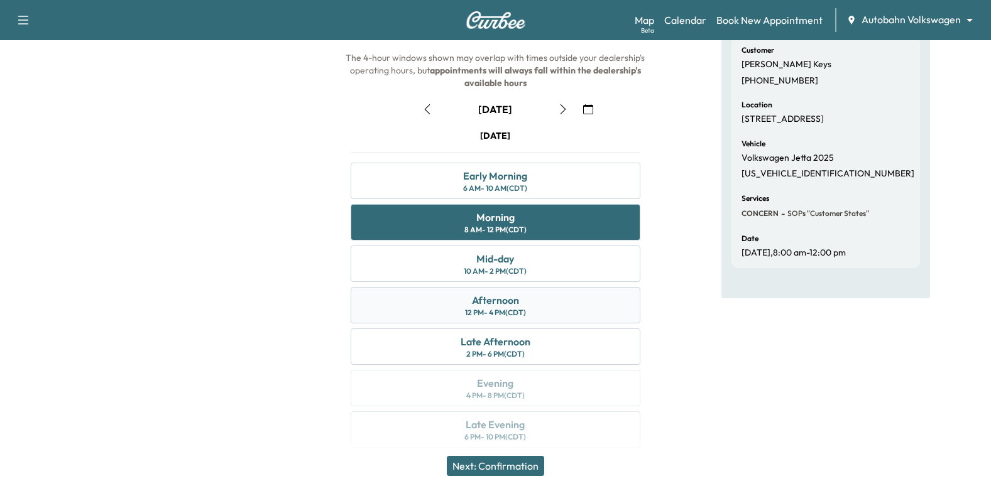
click at [577, 307] on div "Afternoon 12 PM - 4 PM (CDT)" at bounding box center [496, 305] width 290 height 36
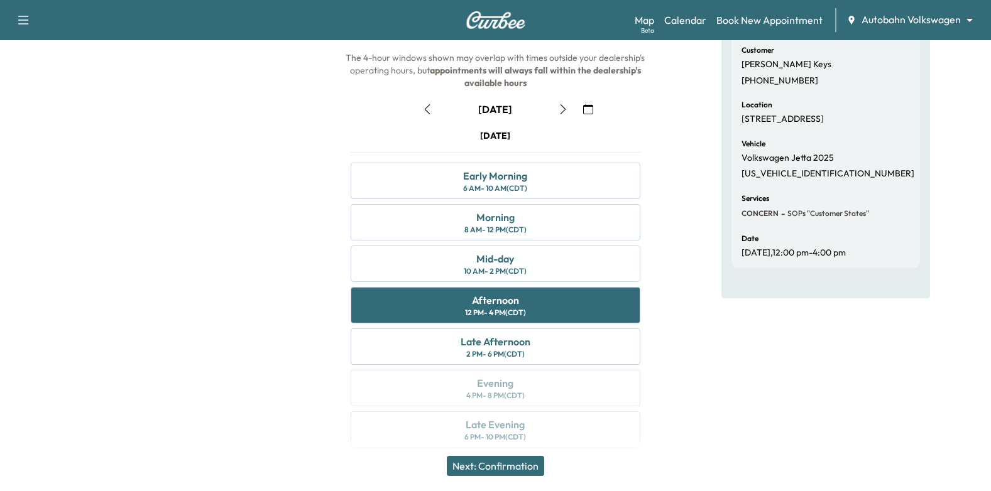
click at [517, 472] on button "Next: Confirmation" at bounding box center [495, 466] width 97 height 20
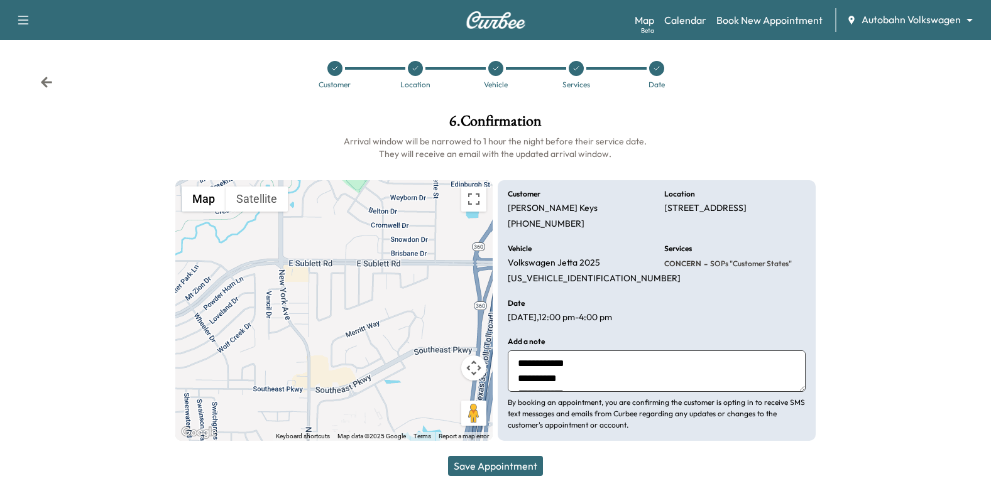
click at [524, 464] on button "Save Appointment" at bounding box center [495, 466] width 95 height 20
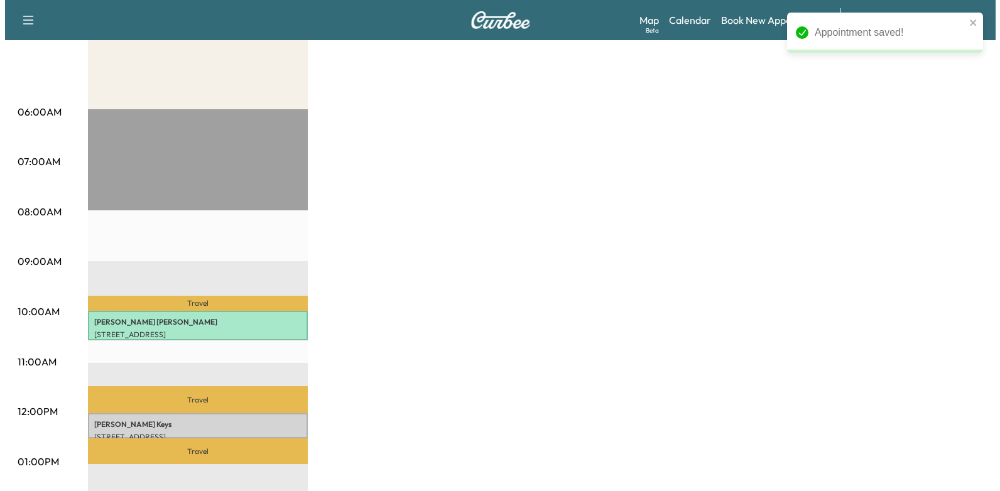
scroll to position [188, 0]
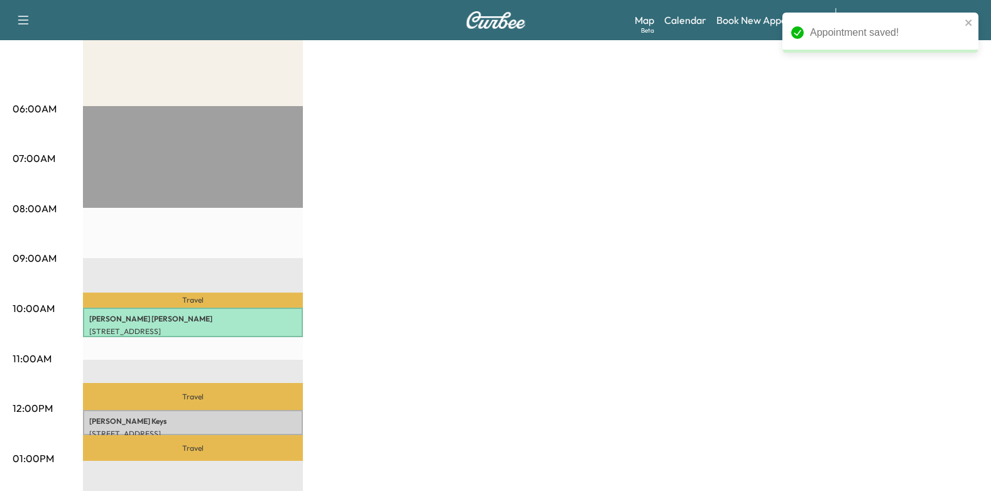
click at [216, 423] on div "Kennedy Keys 2102 Post Wood Lane, Arlington, TX 76018, US USD 0.00 12:00 pm - 1…" at bounding box center [193, 422] width 220 height 25
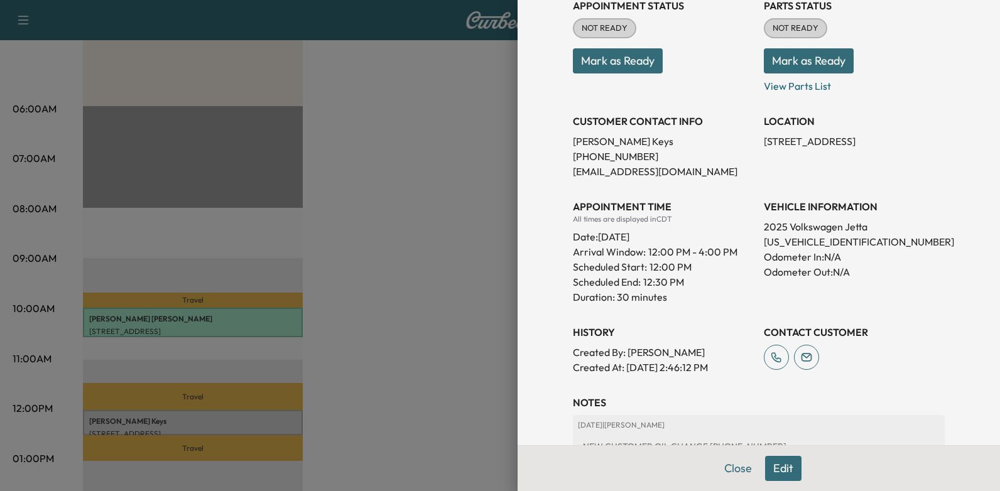
scroll to position [0, 0]
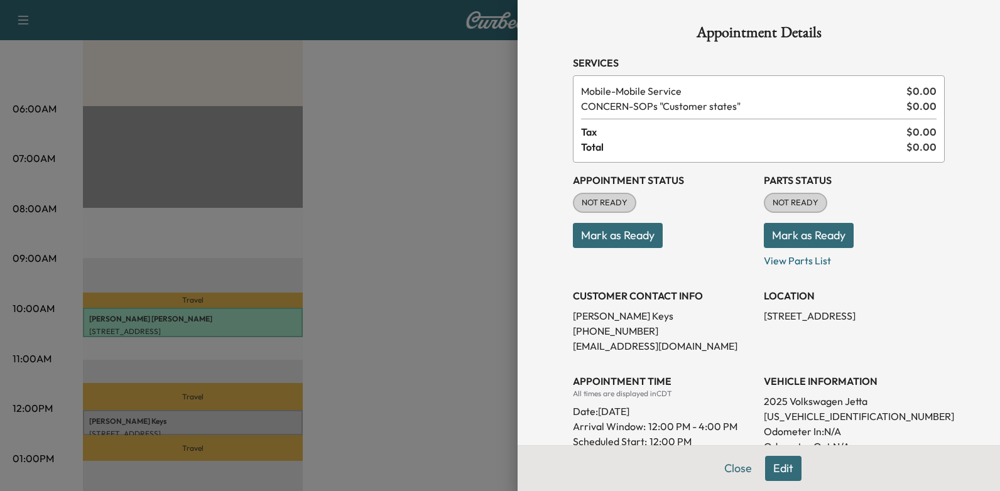
click at [599, 226] on button "Mark as Ready" at bounding box center [618, 235] width 90 height 25
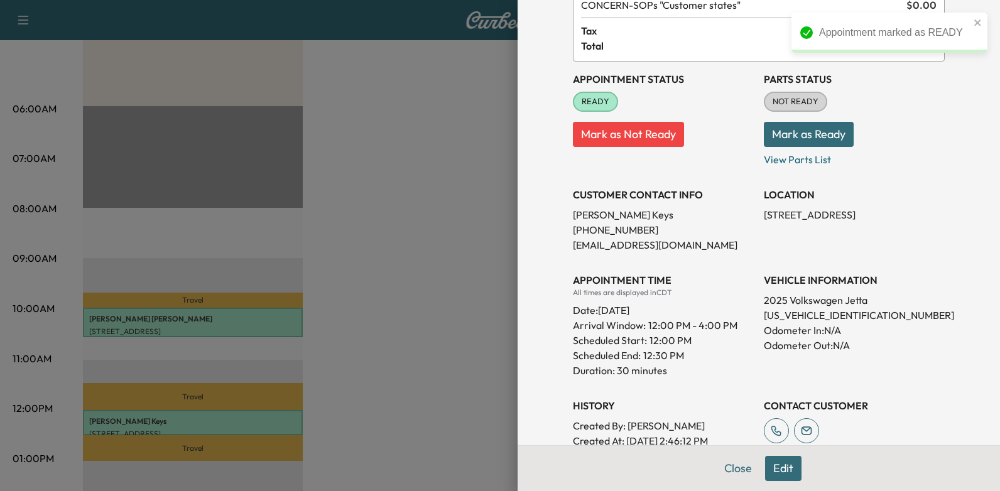
scroll to position [63, 0]
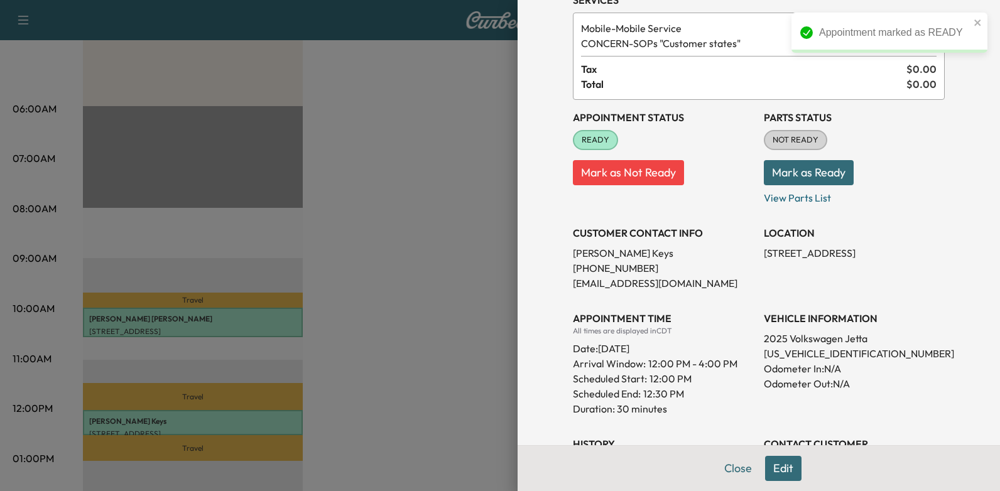
drag, startPoint x: 592, startPoint y: 349, endPoint x: 702, endPoint y: 348, distance: 110.6
click at [702, 348] on div "Date: Thursday Oct. 16, 2025" at bounding box center [663, 346] width 181 height 20
drag, startPoint x: 702, startPoint y: 348, endPoint x: 648, endPoint y: 349, distance: 54.7
copy div "[DATE]"
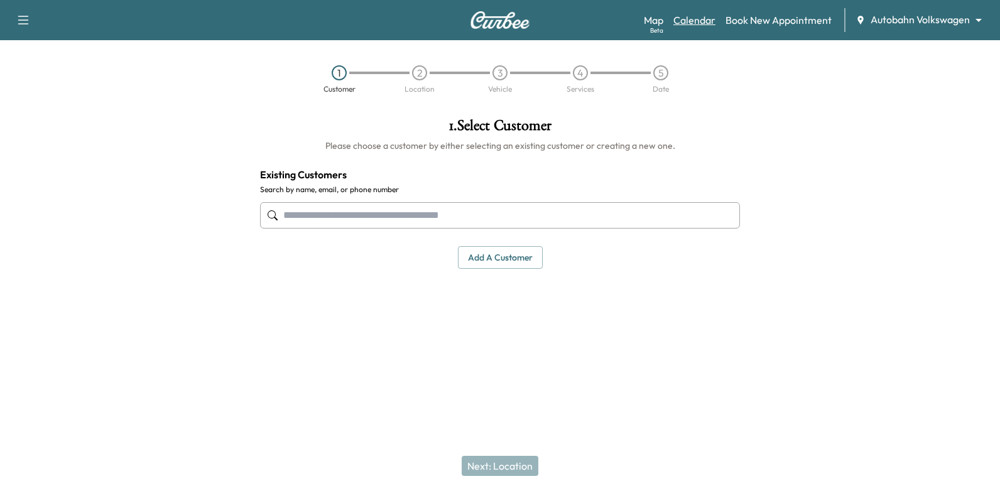
click at [705, 17] on link "Calendar" at bounding box center [695, 20] width 42 height 15
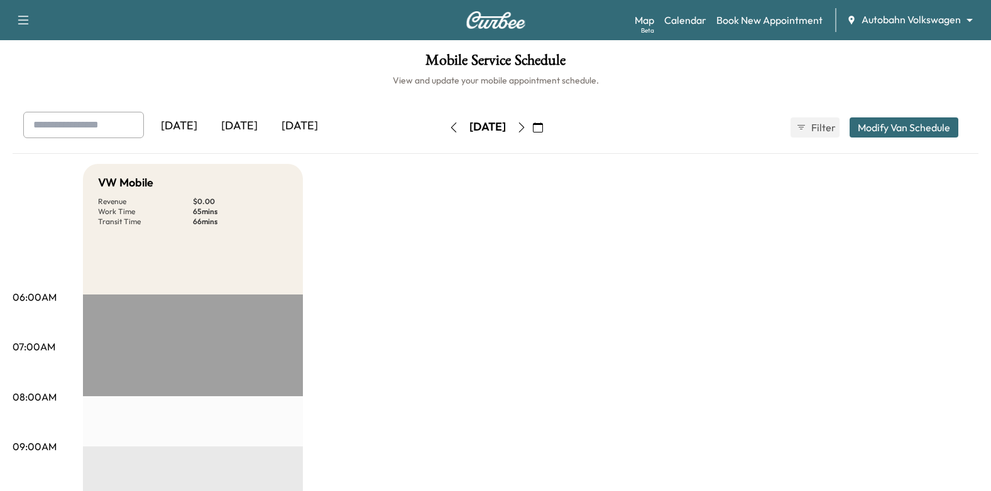
click at [549, 126] on button "button" at bounding box center [537, 127] width 21 height 20
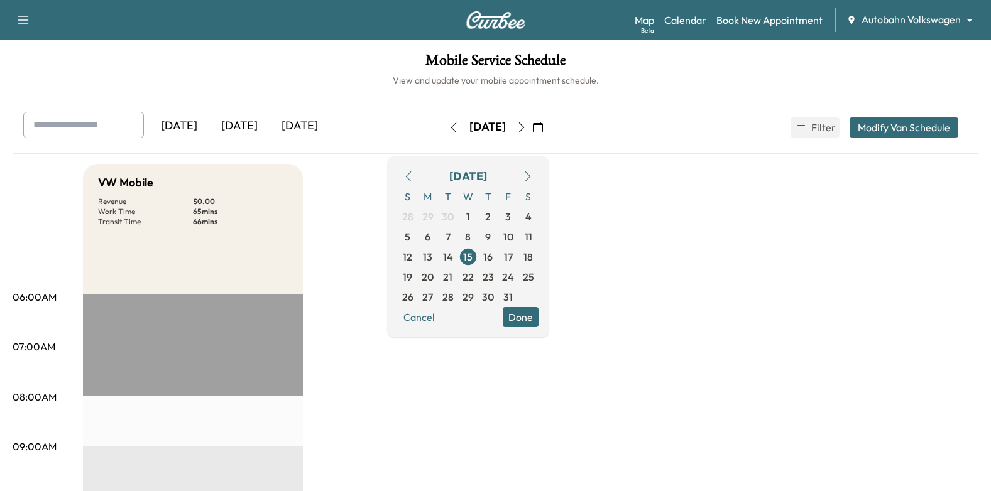
click at [527, 126] on icon "button" at bounding box center [521, 128] width 10 height 10
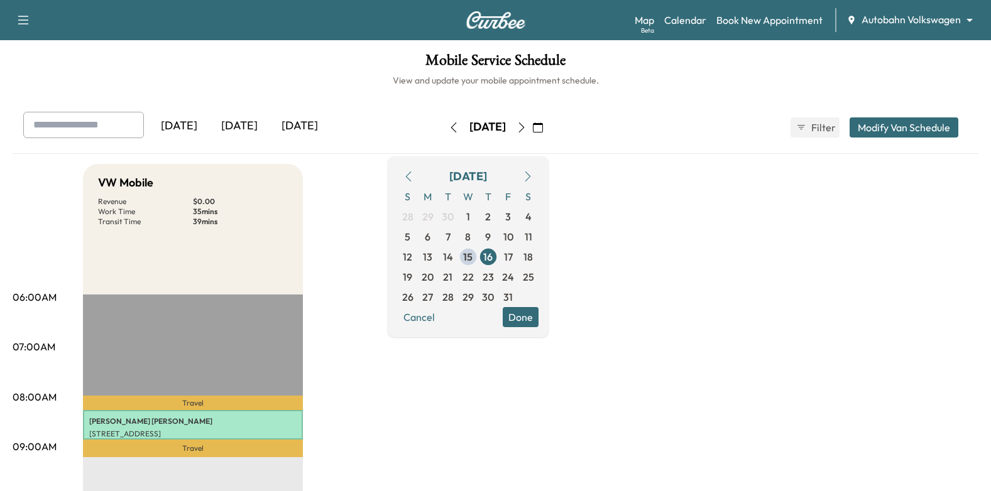
click at [538, 324] on button "Done" at bounding box center [521, 317] width 36 height 20
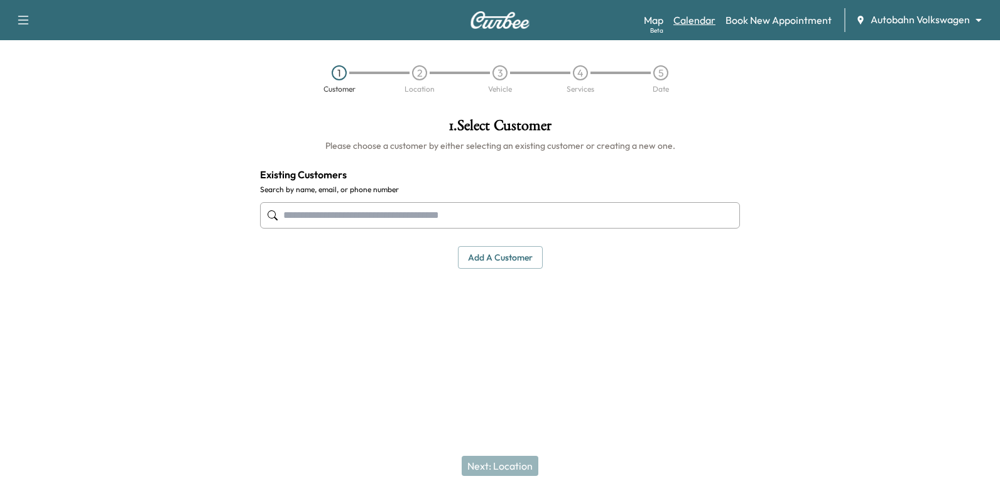
click at [689, 25] on link "Calendar" at bounding box center [695, 20] width 42 height 15
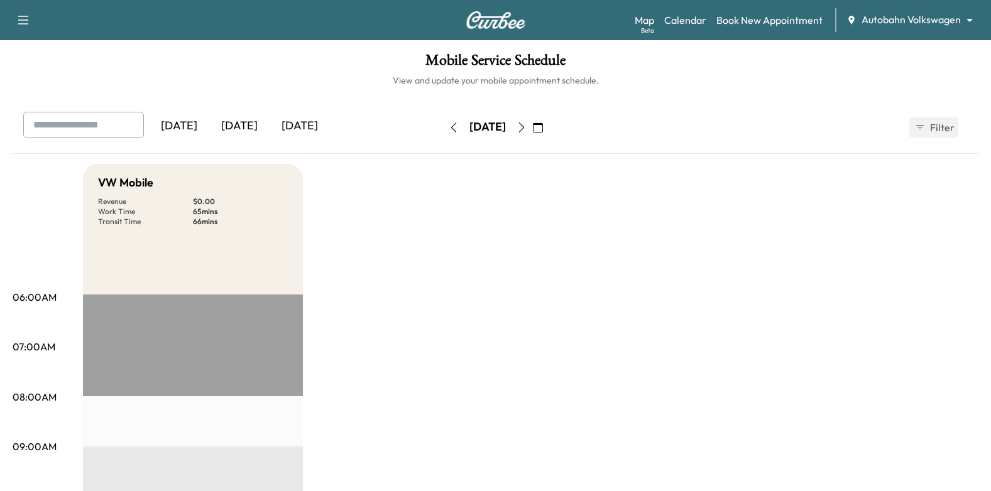
click at [527, 124] on icon "button" at bounding box center [521, 128] width 10 height 10
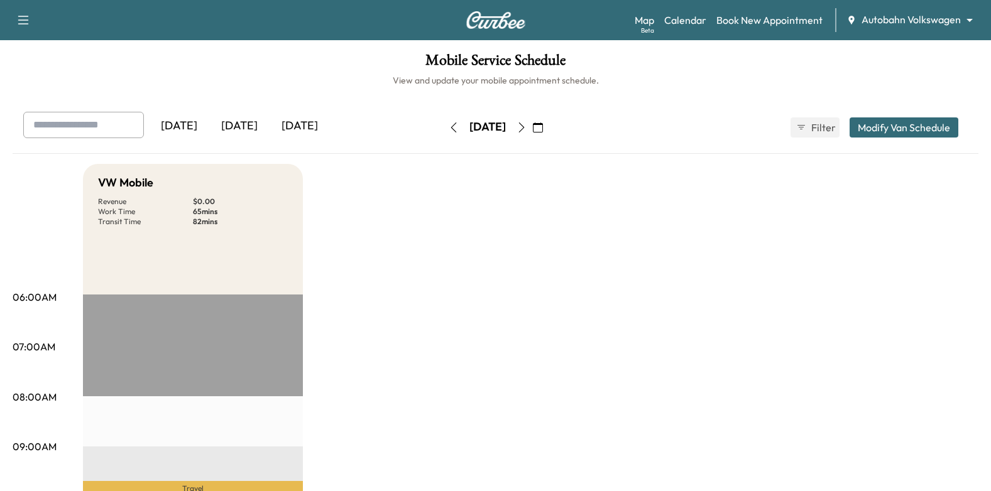
click at [524, 130] on icon "button" at bounding box center [521, 128] width 6 height 10
click at [450, 129] on icon "button" at bounding box center [453, 128] width 6 height 10
click at [532, 124] on button "button" at bounding box center [521, 127] width 21 height 20
click at [797, 26] on link "Book New Appointment" at bounding box center [769, 20] width 106 height 15
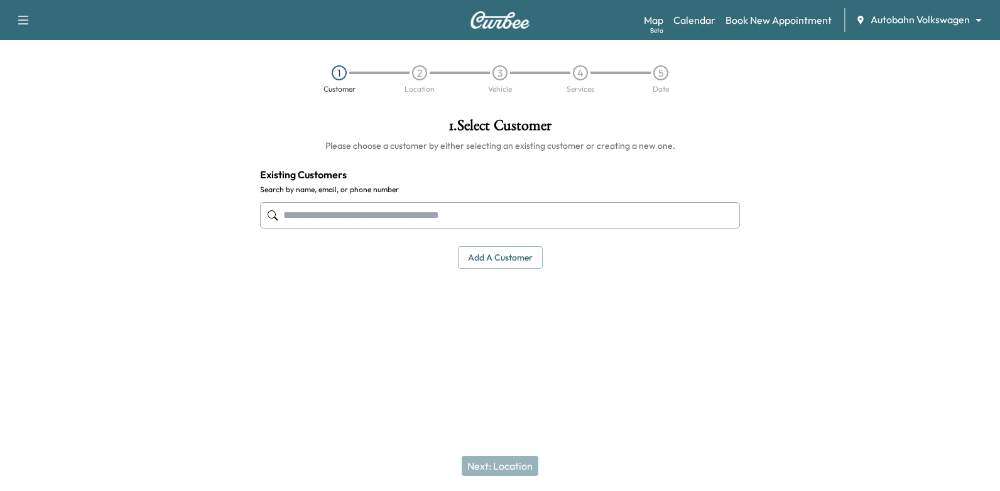
click at [560, 215] on input "text" at bounding box center [500, 215] width 480 height 26
click at [606, 220] on input "text" at bounding box center [500, 215] width 480 height 26
click at [288, 216] on input "**********" at bounding box center [500, 215] width 480 height 26
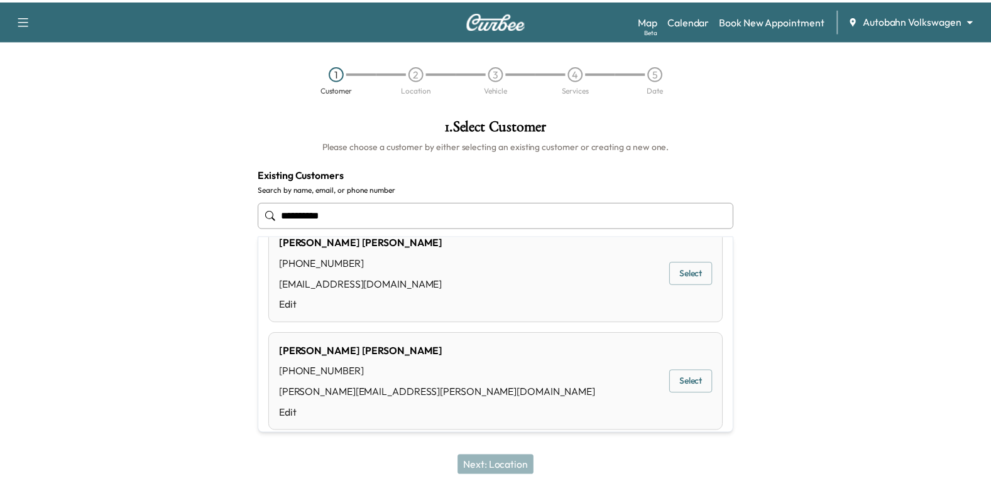
scroll to position [41, 0]
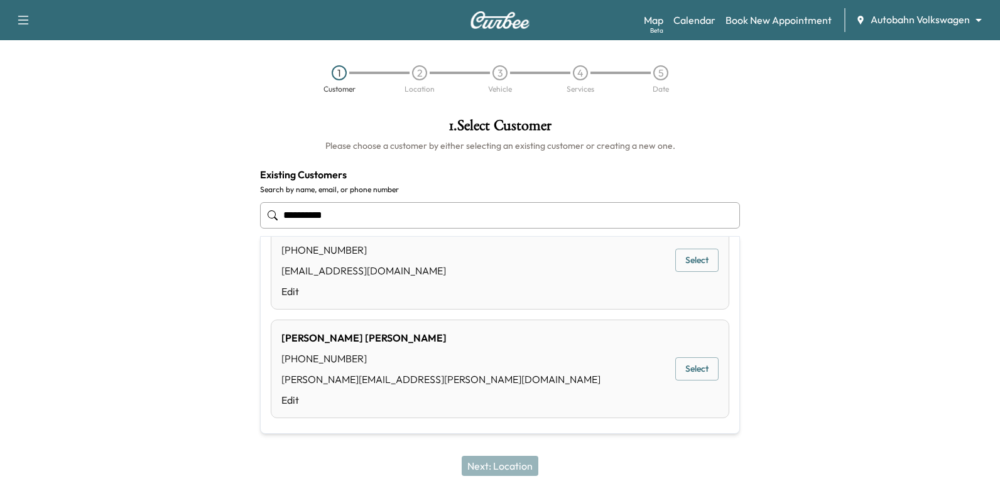
type input "**********"
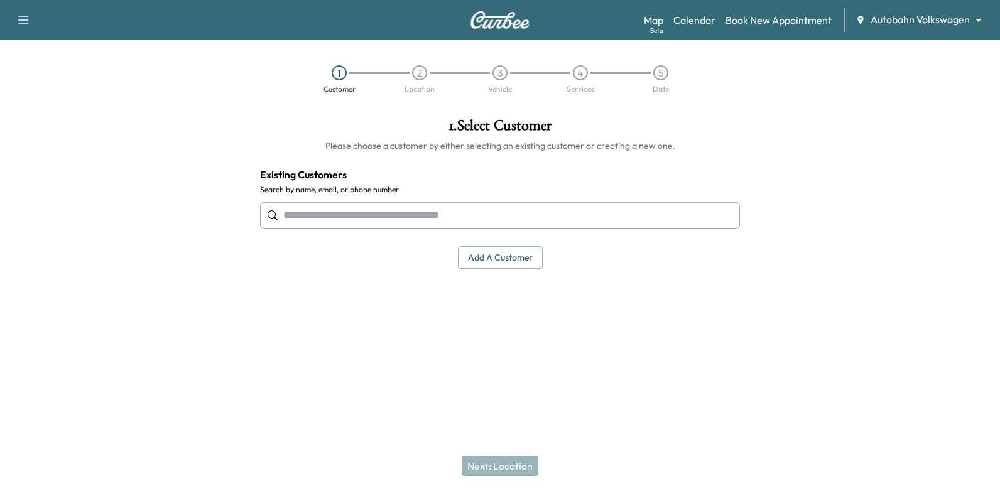
click at [700, 217] on input "text" at bounding box center [500, 215] width 480 height 26
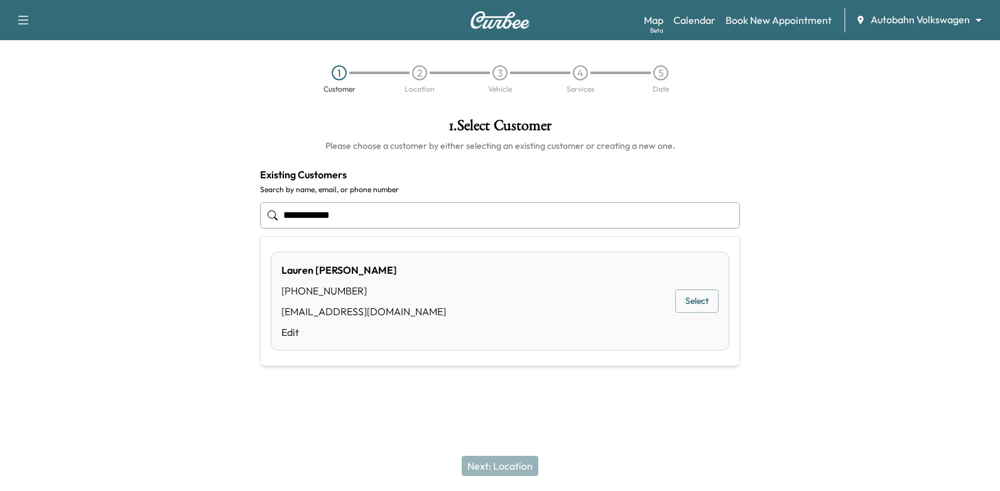
click at [709, 304] on button "Select" at bounding box center [696, 301] width 43 height 23
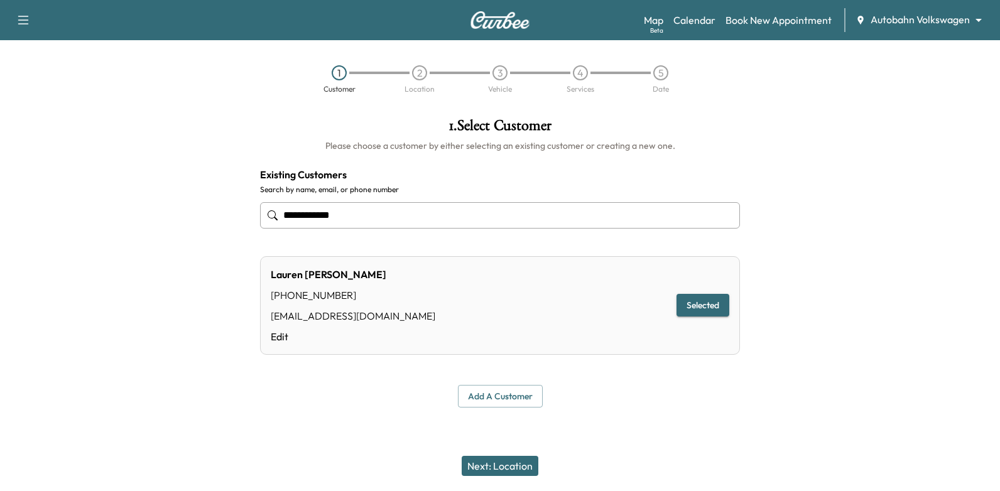
type input "**********"
click at [491, 469] on button "Next: Location" at bounding box center [500, 466] width 77 height 20
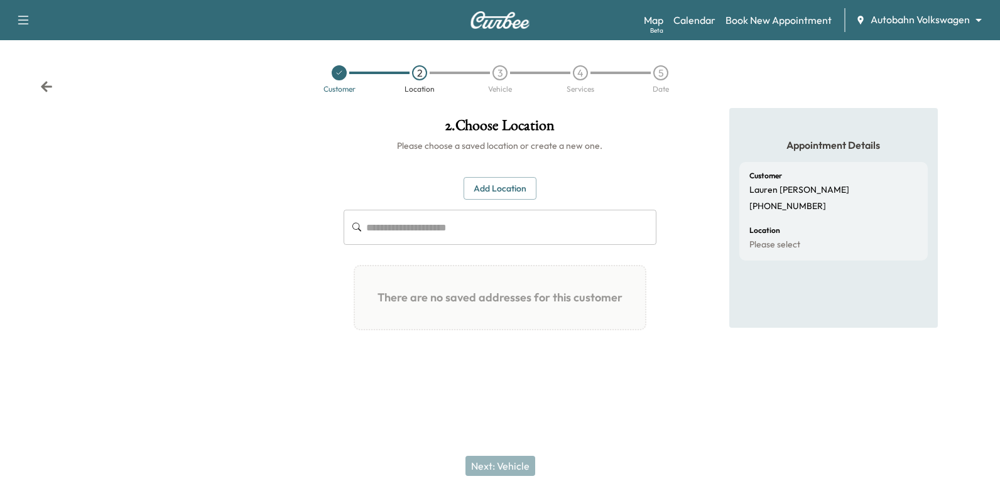
click at [489, 190] on button "Add Location" at bounding box center [500, 188] width 73 height 23
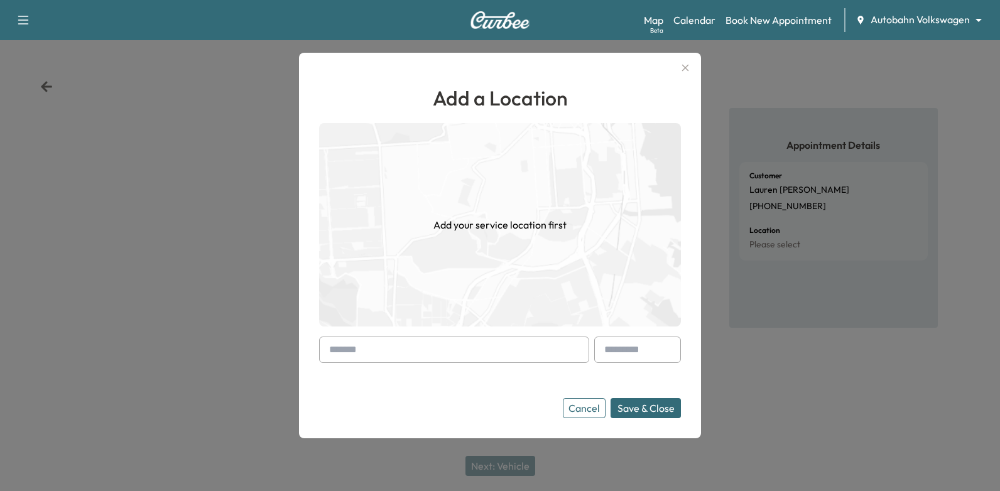
click at [443, 361] on input "text" at bounding box center [454, 350] width 270 height 26
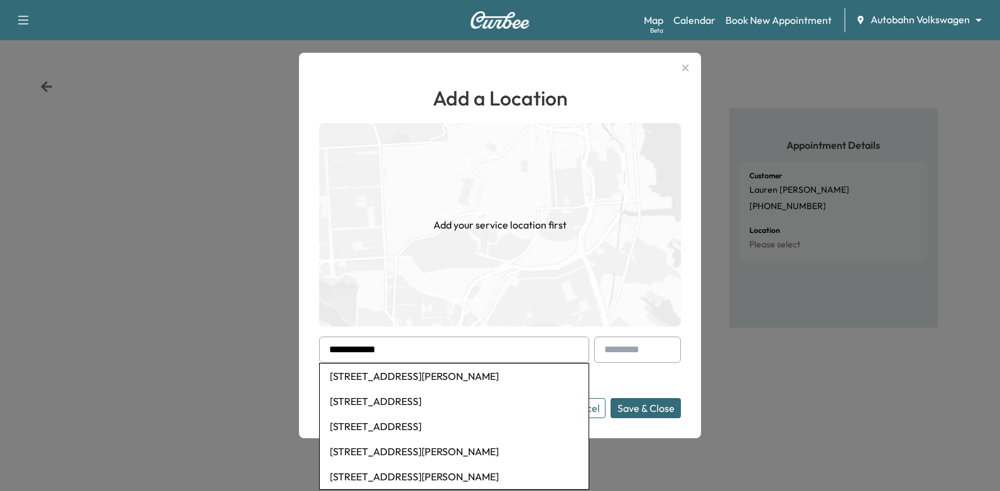
click at [427, 402] on li "109 North Buffalo Grove Road, Fort Worth, TX, USA" at bounding box center [454, 401] width 269 height 25
type input "**********"
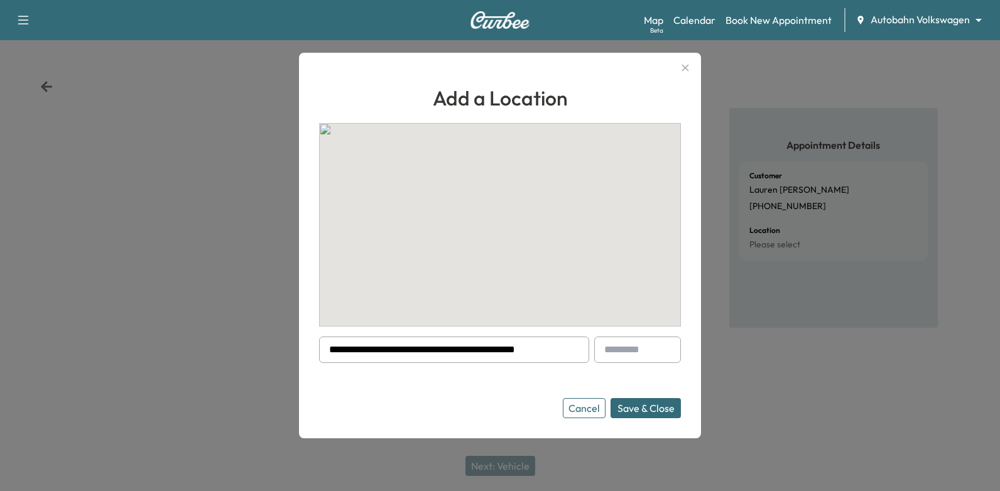
drag, startPoint x: 494, startPoint y: 398, endPoint x: 523, endPoint y: 393, distance: 29.4
click at [495, 398] on div "Cancel Save & Close" at bounding box center [500, 408] width 362 height 20
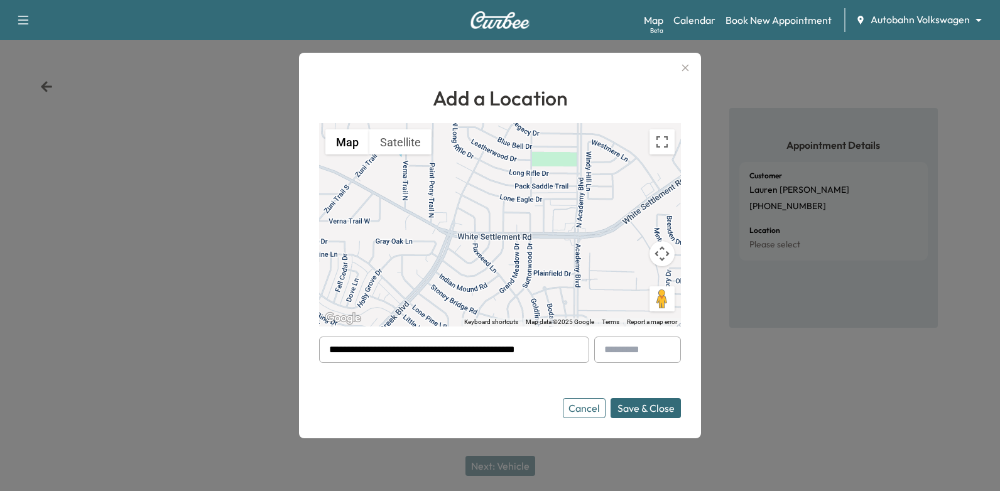
click at [658, 406] on button "Save & Close" at bounding box center [646, 408] width 70 height 20
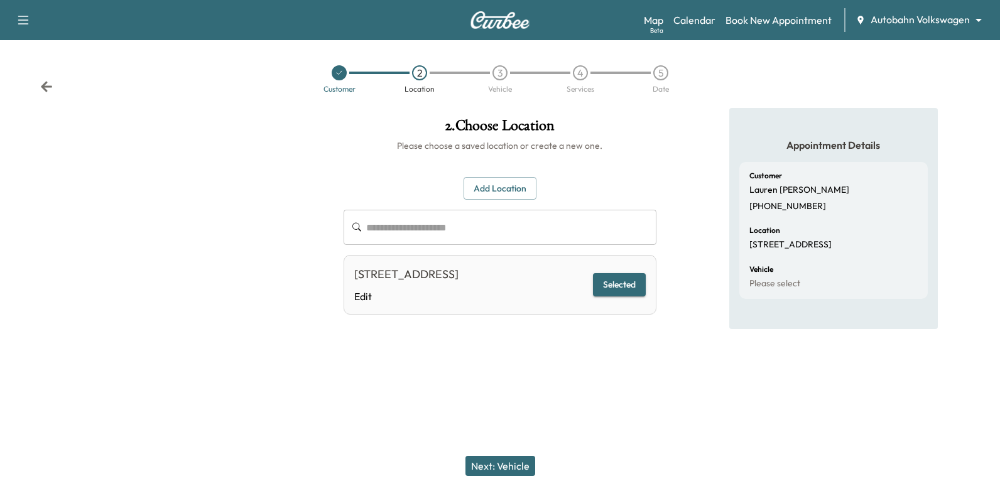
drag, startPoint x: 503, startPoint y: 478, endPoint x: 522, endPoint y: 431, distance: 50.2
click at [504, 478] on div "Next: Vehicle" at bounding box center [500, 466] width 1000 height 50
click at [520, 469] on button "Next: Vehicle" at bounding box center [501, 466] width 70 height 20
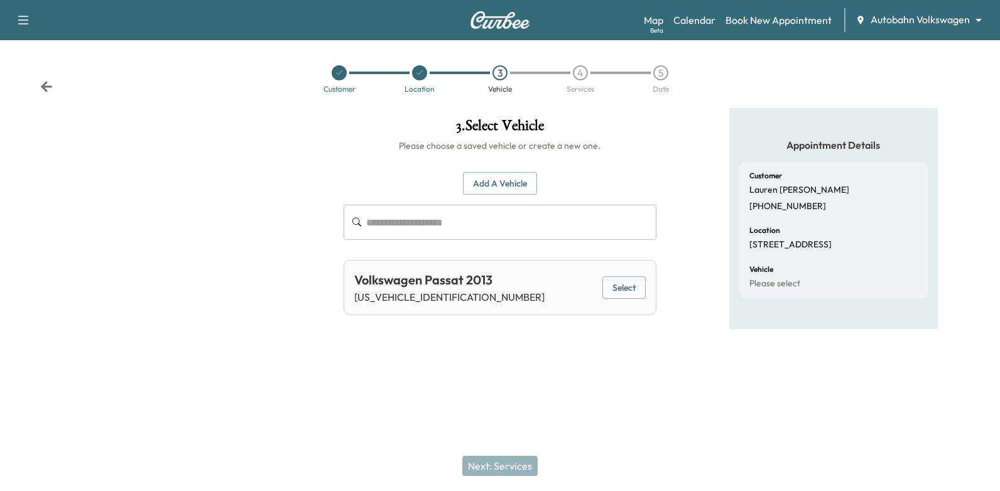
click at [630, 285] on button "Select" at bounding box center [624, 287] width 43 height 23
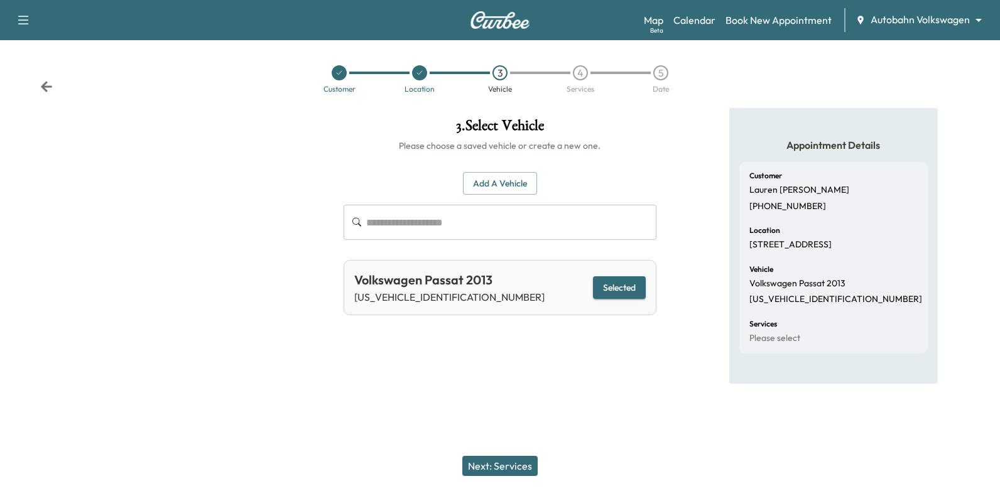
click at [508, 465] on button "Next: Services" at bounding box center [499, 466] width 75 height 20
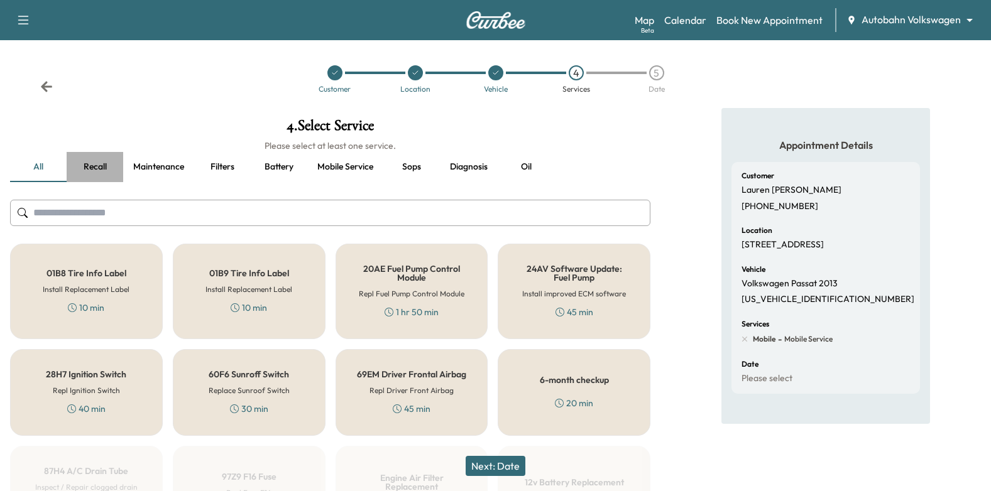
click at [97, 168] on button "Recall" at bounding box center [95, 167] width 57 height 30
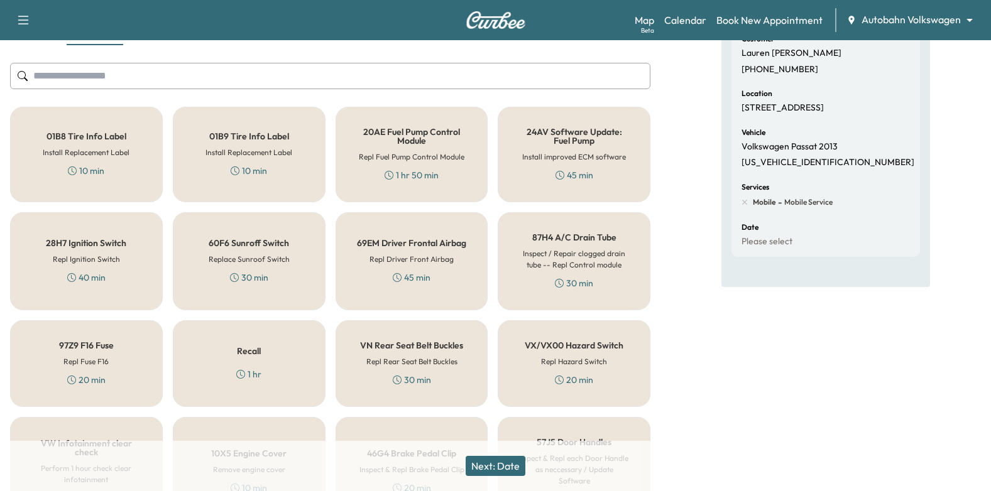
scroll to position [5, 0]
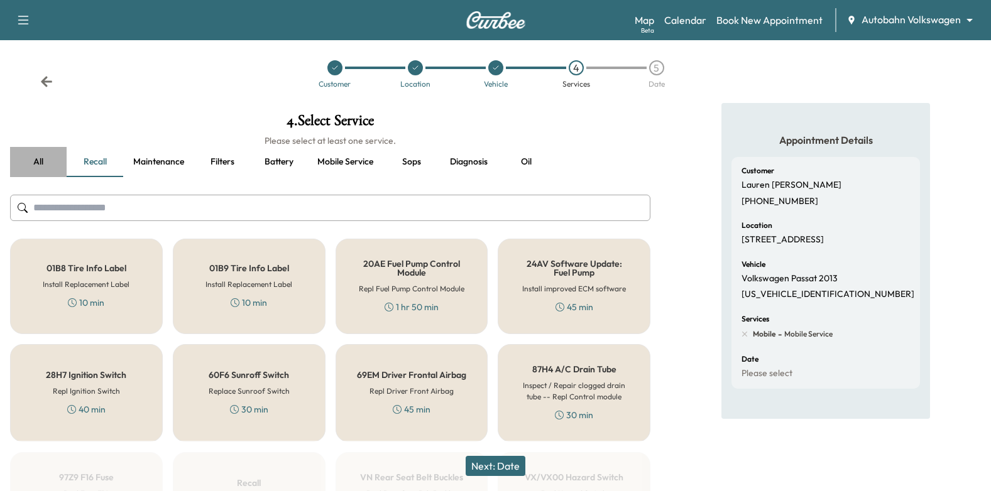
drag, startPoint x: 34, startPoint y: 165, endPoint x: 168, endPoint y: 261, distance: 165.1
click at [35, 165] on button "all" at bounding box center [38, 162] width 57 height 30
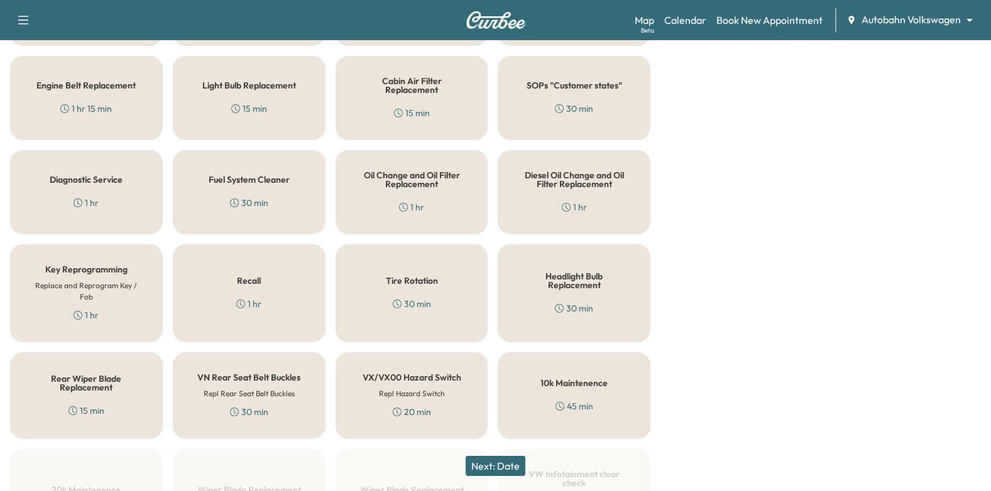
scroll to position [382, 0]
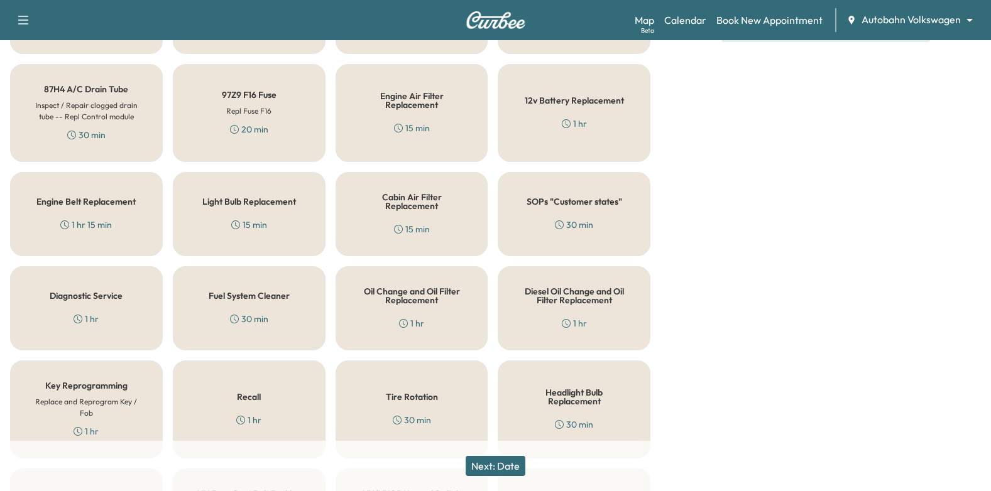
click at [573, 208] on div "SOPs "Customer states" 30 min" at bounding box center [574, 214] width 153 height 84
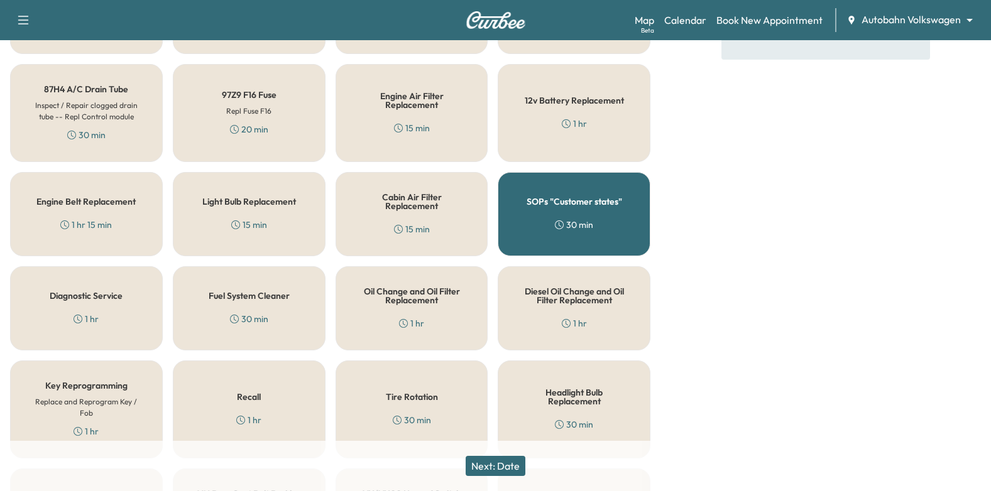
click at [507, 463] on button "Next: Date" at bounding box center [496, 466] width 60 height 20
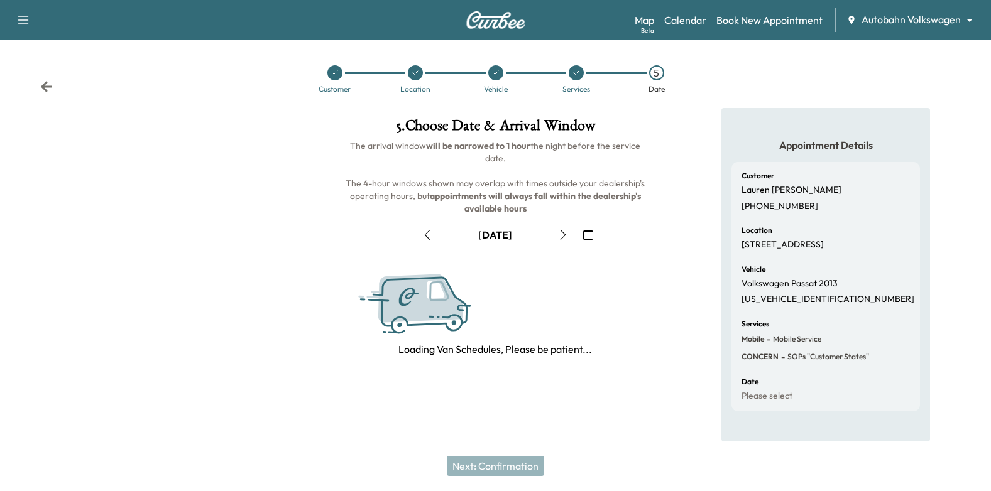
click at [591, 234] on icon "button" at bounding box center [588, 235] width 10 height 10
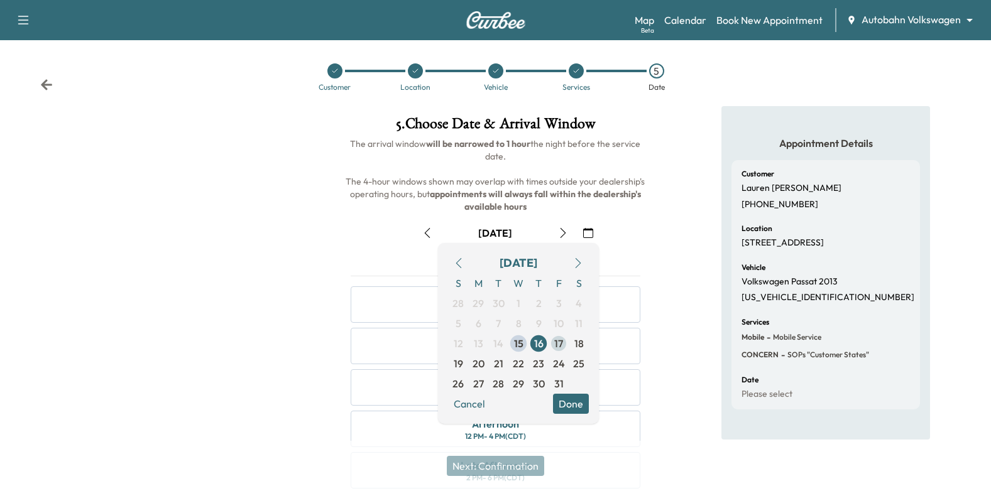
click at [560, 348] on span "17" at bounding box center [558, 343] width 9 height 15
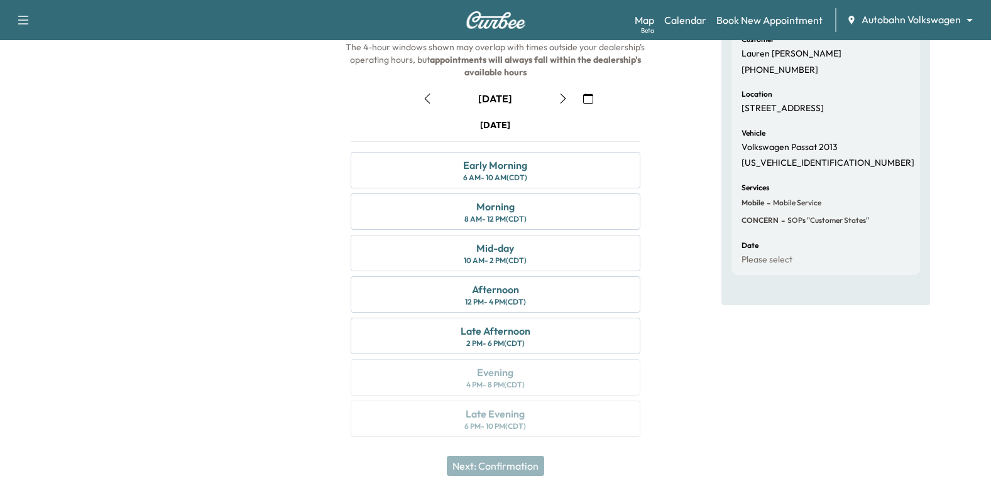
scroll to position [138, 0]
click at [534, 213] on div "Morning 8 AM - 12 PM (CDT)" at bounding box center [496, 210] width 290 height 36
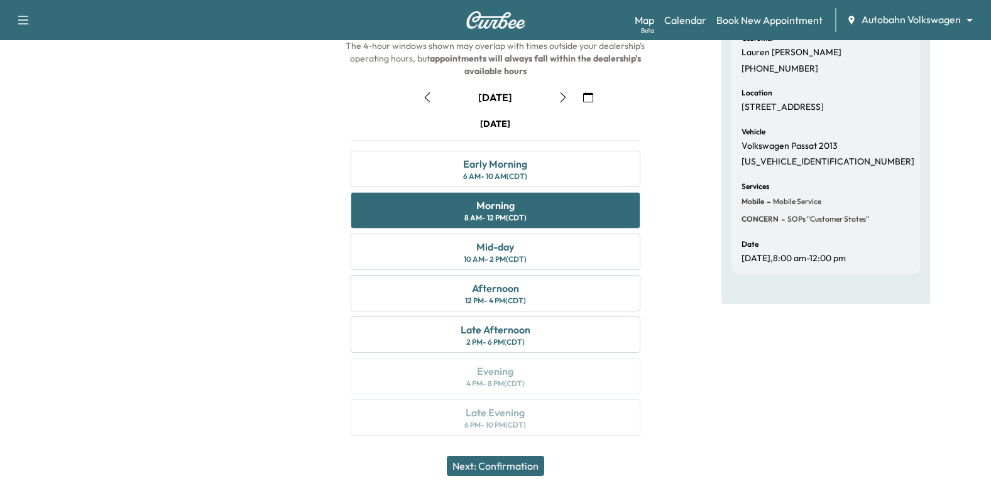
click at [491, 466] on button "Next: Confirmation" at bounding box center [495, 466] width 97 height 20
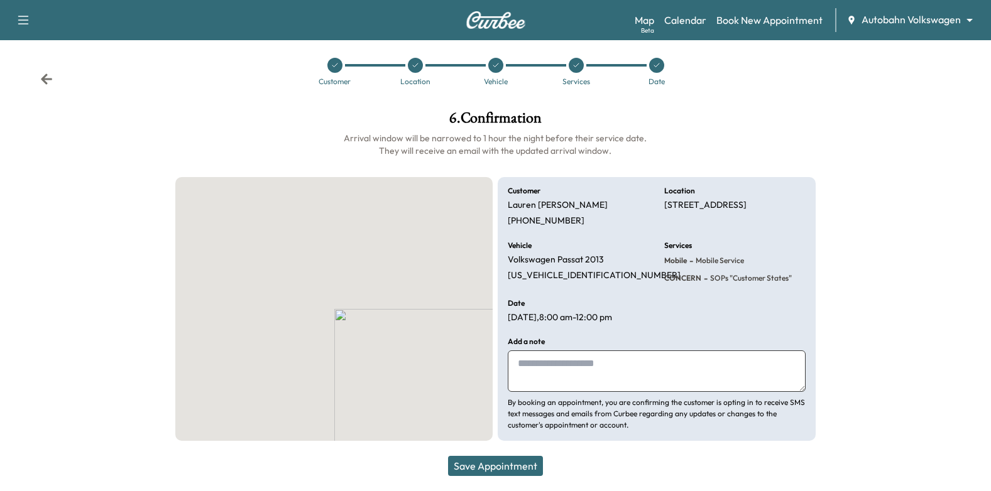
scroll to position [8, 0]
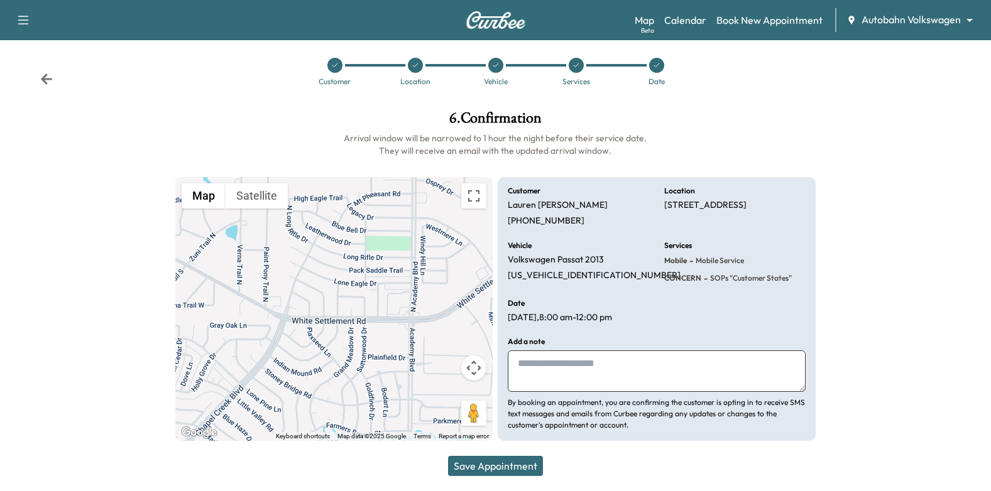
click at [598, 361] on textarea at bounding box center [657, 371] width 298 height 41
click at [586, 364] on textarea at bounding box center [657, 371] width 298 height 41
paste textarea "**********"
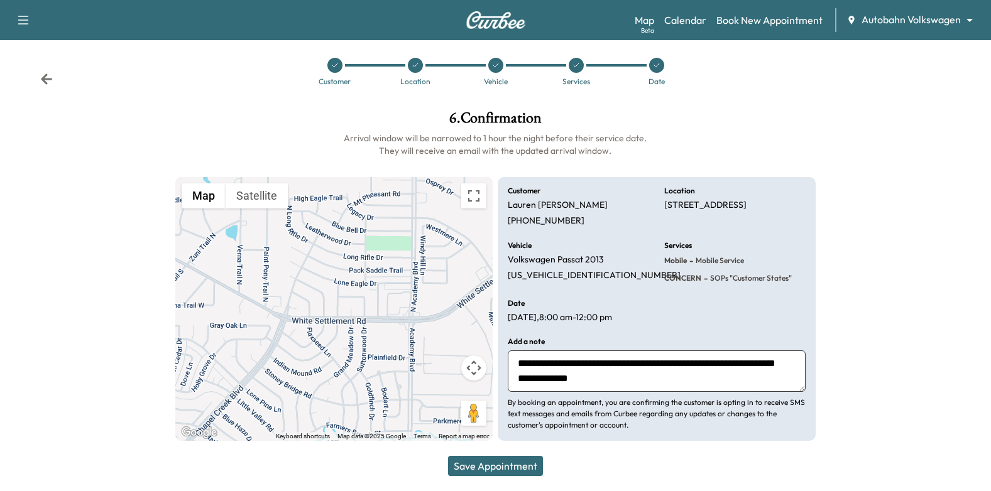
scroll to position [25, 0]
type textarea "**********"
click at [533, 471] on button "Save Appointment" at bounding box center [495, 466] width 95 height 20
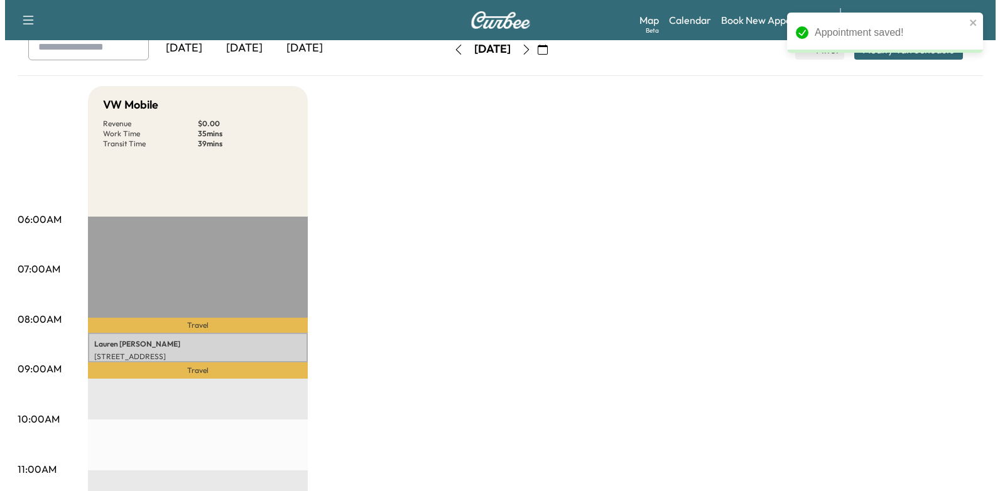
scroll to position [251, 0]
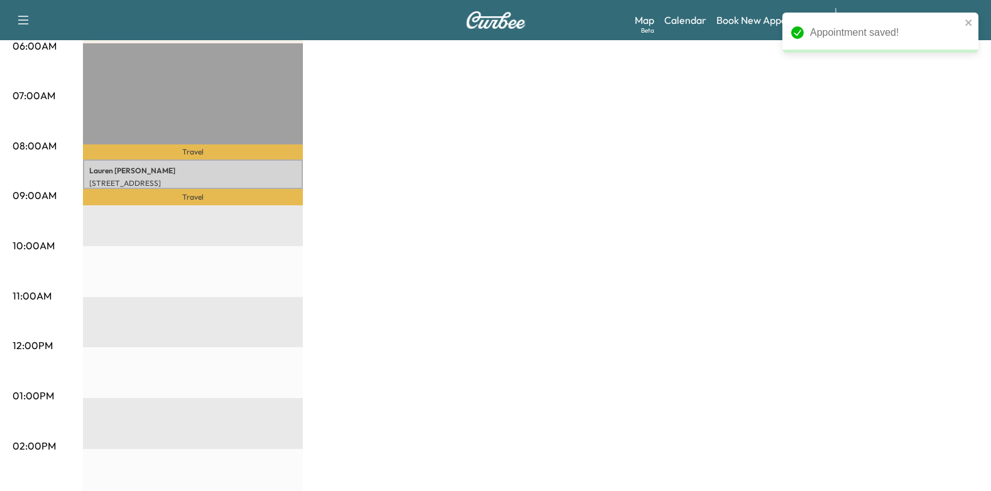
click at [199, 166] on p "Lauren Lehan" at bounding box center [192, 171] width 207 height 10
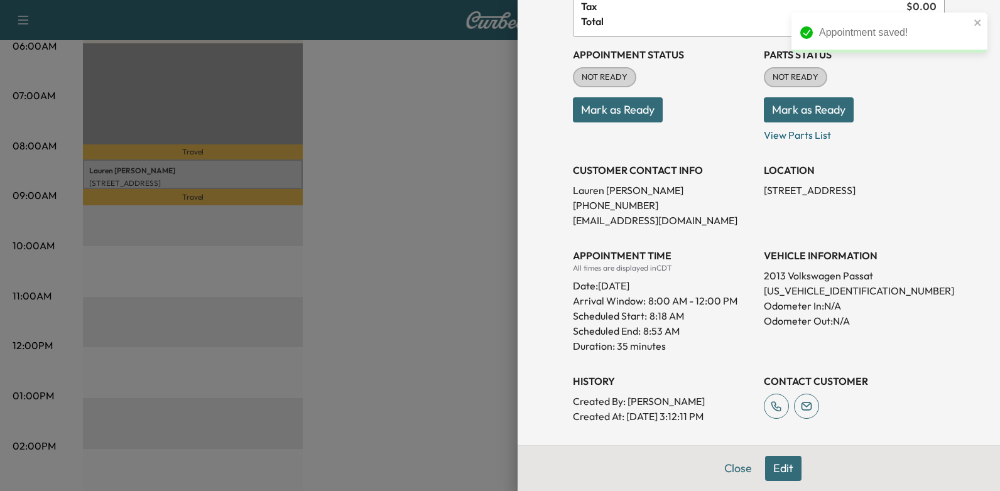
click at [792, 476] on button "Edit" at bounding box center [783, 468] width 36 height 25
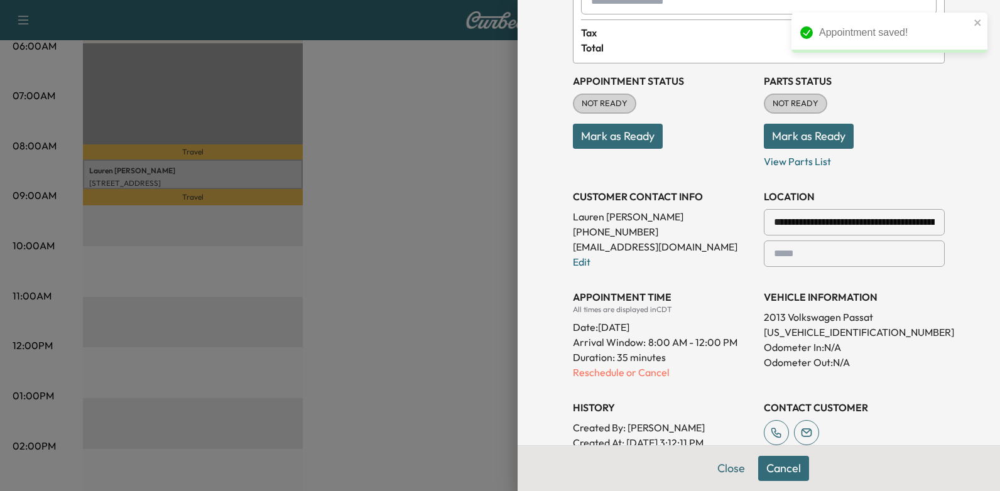
scroll to position [152, 0]
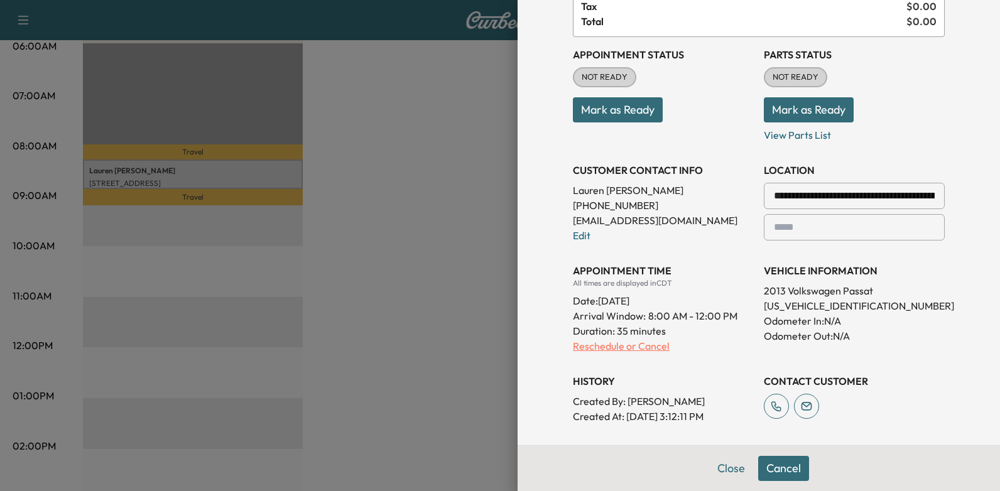
click at [624, 342] on p "Reschedule or Cancel" at bounding box center [663, 346] width 181 height 15
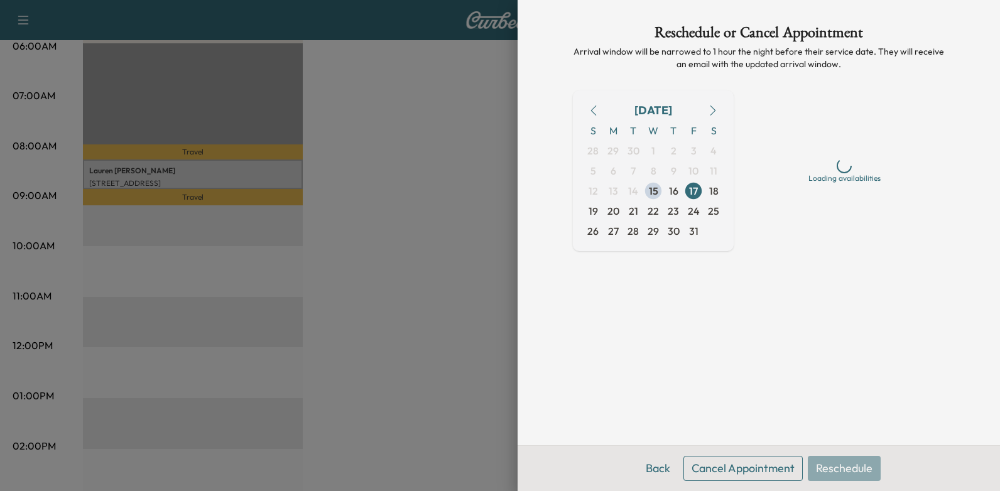
scroll to position [0, 0]
click at [695, 192] on span "17" at bounding box center [693, 190] width 9 height 15
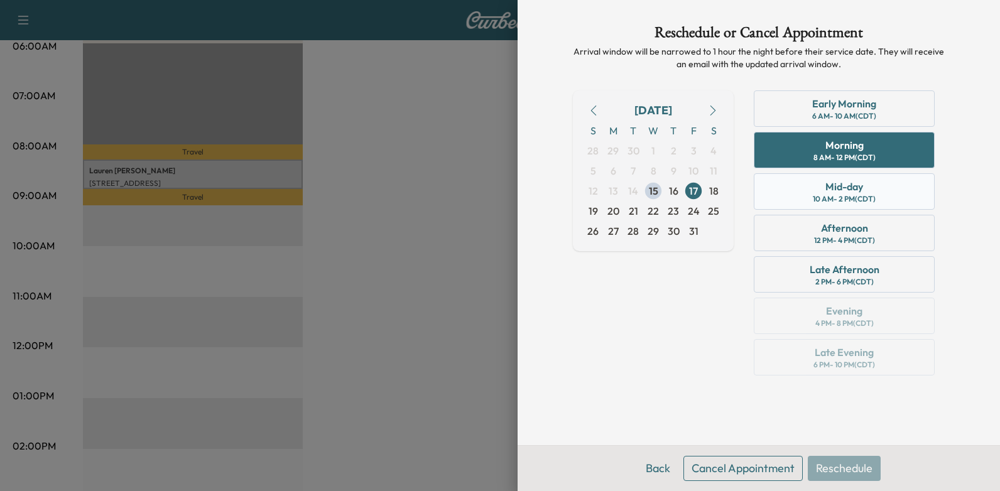
click at [868, 188] on div "Mid-day 10 AM - 2 PM (CDT)" at bounding box center [844, 191] width 181 height 36
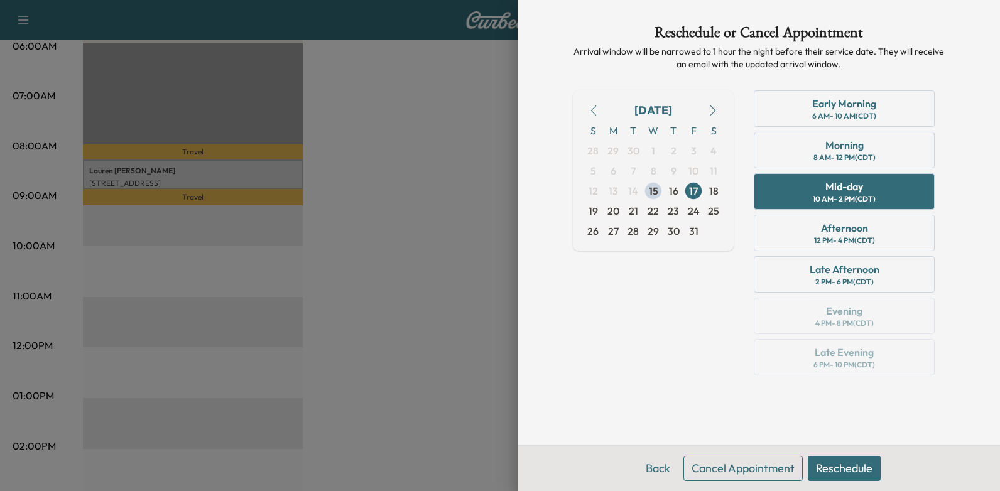
click at [838, 469] on button "Reschedule" at bounding box center [844, 468] width 73 height 25
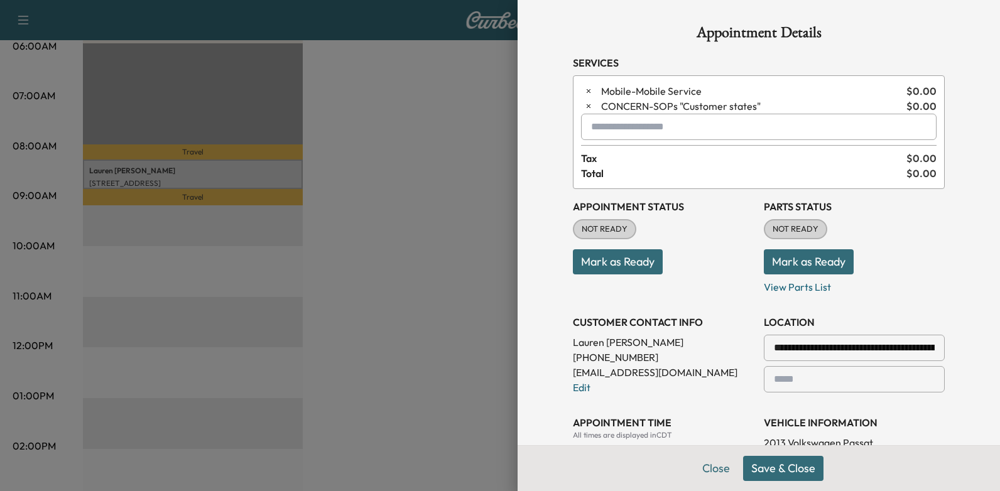
click at [765, 467] on button "Save & Close" at bounding box center [783, 468] width 80 height 25
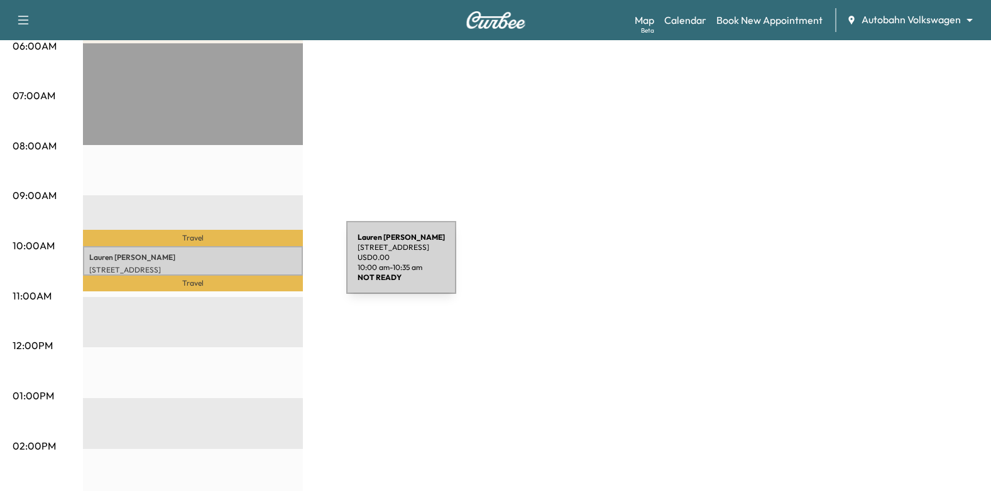
click at [252, 265] on p "109 N Buffalo Grove Rd, Fort Worth, TX 76108, USA" at bounding box center [192, 270] width 207 height 10
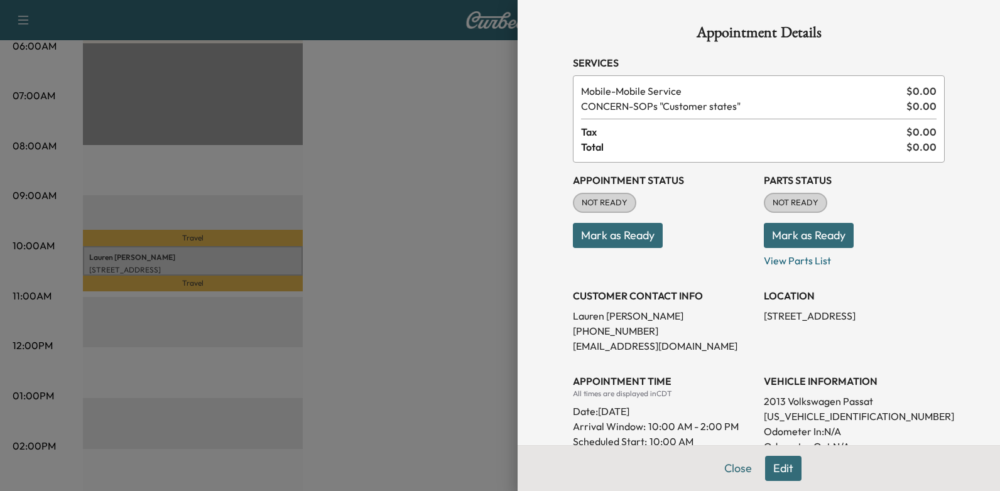
click at [596, 232] on button "Mark as Ready" at bounding box center [618, 235] width 90 height 25
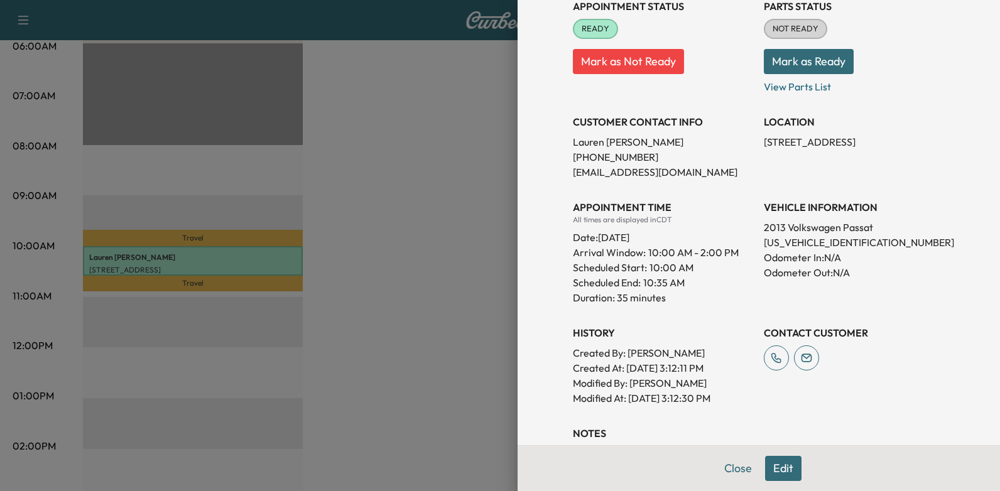
scroll to position [188, 0]
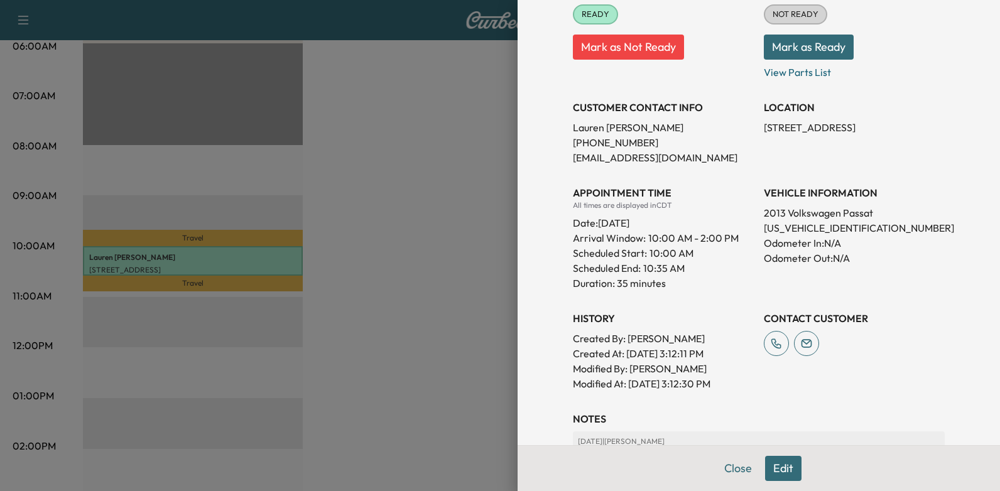
drag, startPoint x: 590, startPoint y: 221, endPoint x: 685, endPoint y: 221, distance: 95.5
click at [685, 221] on div "Date: Friday Oct. 17, 2025" at bounding box center [663, 220] width 181 height 20
drag, startPoint x: 685, startPoint y: 221, endPoint x: 666, endPoint y: 224, distance: 19.6
copy div "Friday Oct. 17, 2025"
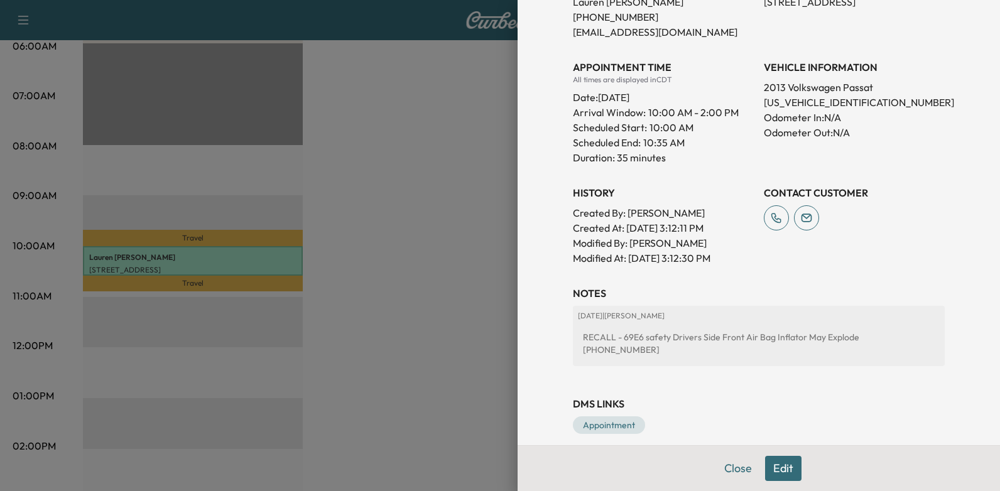
scroll to position [315, 0]
drag, startPoint x: 613, startPoint y: 336, endPoint x: 843, endPoint y: 344, distance: 230.1
click at [843, 344] on div "RECALL - 69E6 safety Drivers Side Front Air Bag Inflator May Explode 817-822-46…" at bounding box center [759, 342] width 362 height 35
drag, startPoint x: 843, startPoint y: 344, endPoint x: 828, endPoint y: 338, distance: 15.5
drag, startPoint x: 828, startPoint y: 338, endPoint x: 618, endPoint y: 339, distance: 209.9
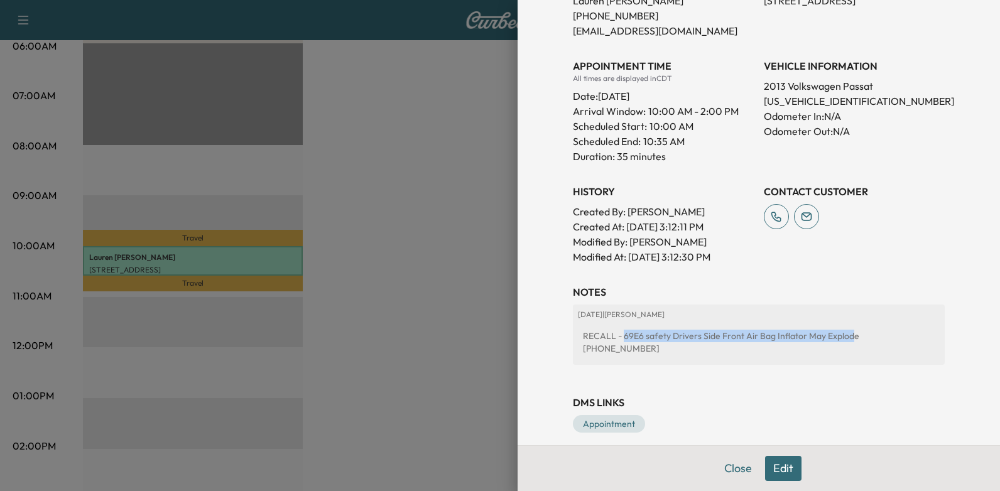
click at [621, 342] on div "RECALL - 69E6 safety Drivers Side Front Air Bag Inflator May Explode 817-822-46…" at bounding box center [759, 342] width 362 height 35
drag, startPoint x: 615, startPoint y: 335, endPoint x: 844, endPoint y: 346, distance: 229.0
click at [844, 346] on div "RECALL - 69E6 safety Drivers Side Front Air Bag Inflator May Explode 817-822-46…" at bounding box center [759, 342] width 362 height 35
drag, startPoint x: 844, startPoint y: 346, endPoint x: 832, endPoint y: 336, distance: 15.6
copy div "69E6 safety Drivers Side Front Air Bag Inflator May Explode"
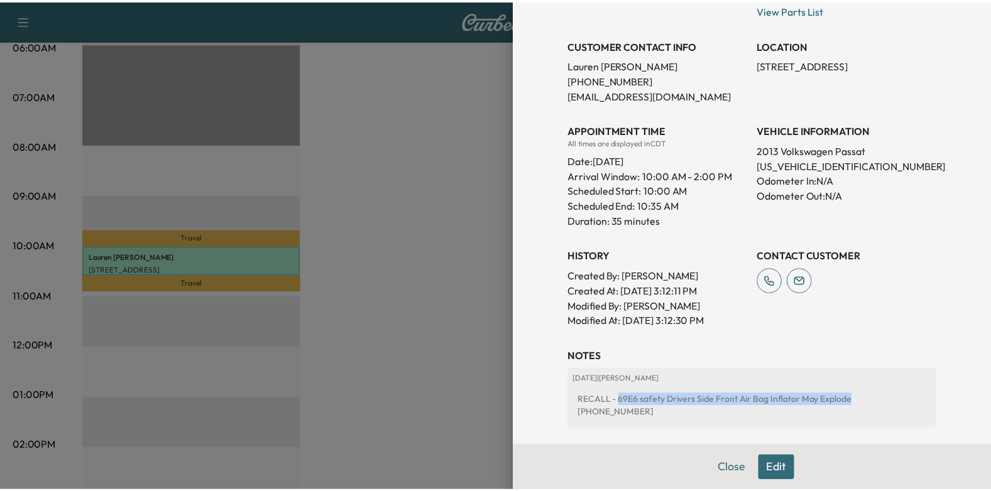
scroll to position [0, 0]
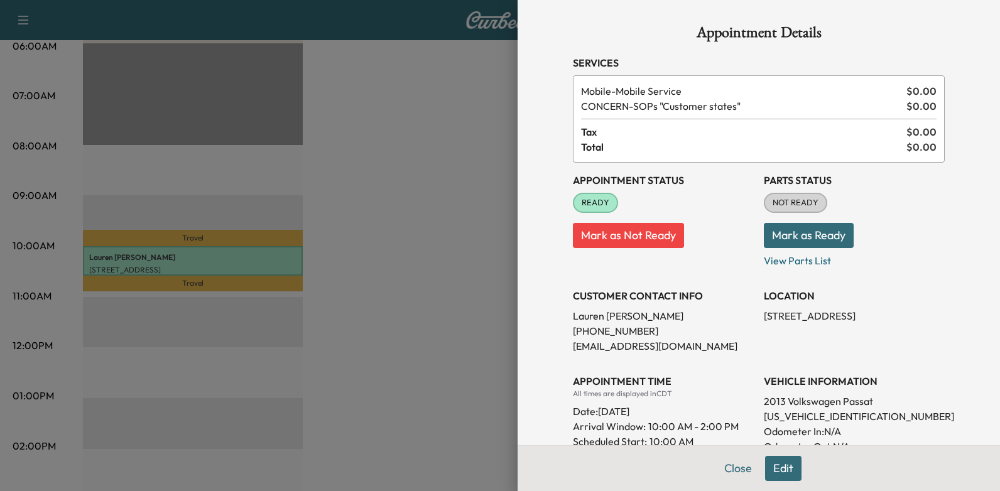
click at [435, 216] on div at bounding box center [500, 245] width 1000 height 491
